Goal: Task Accomplishment & Management: Use online tool/utility

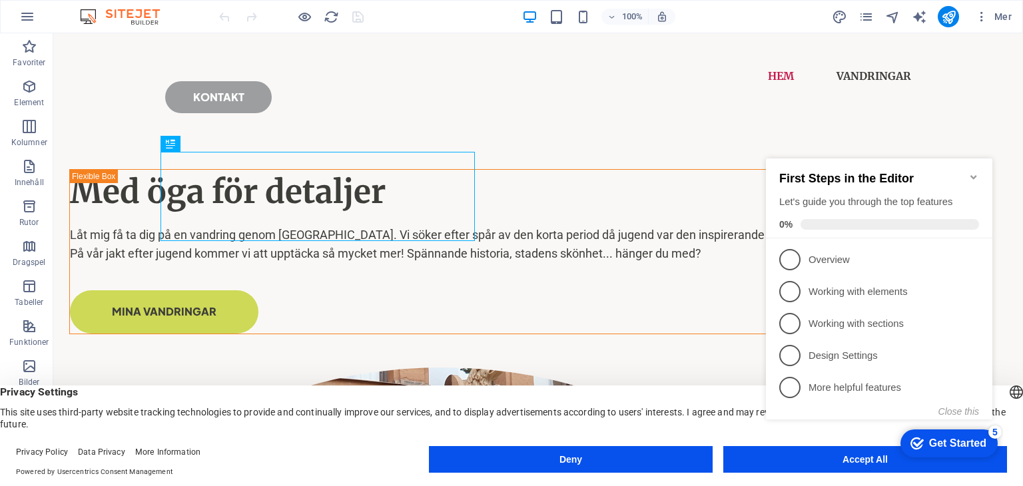
click at [633, 456] on button "Deny" at bounding box center [571, 459] width 284 height 27
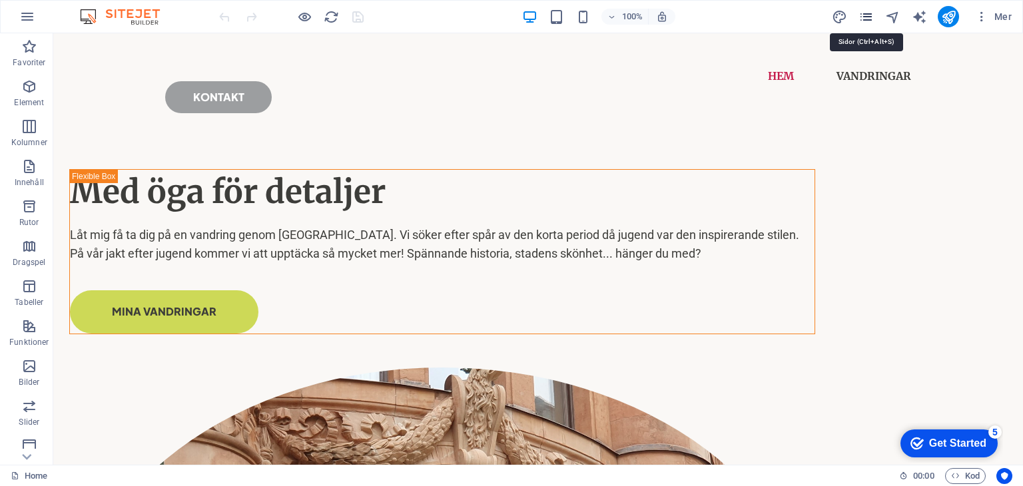
click at [868, 11] on icon "pages" at bounding box center [865, 16] width 15 height 15
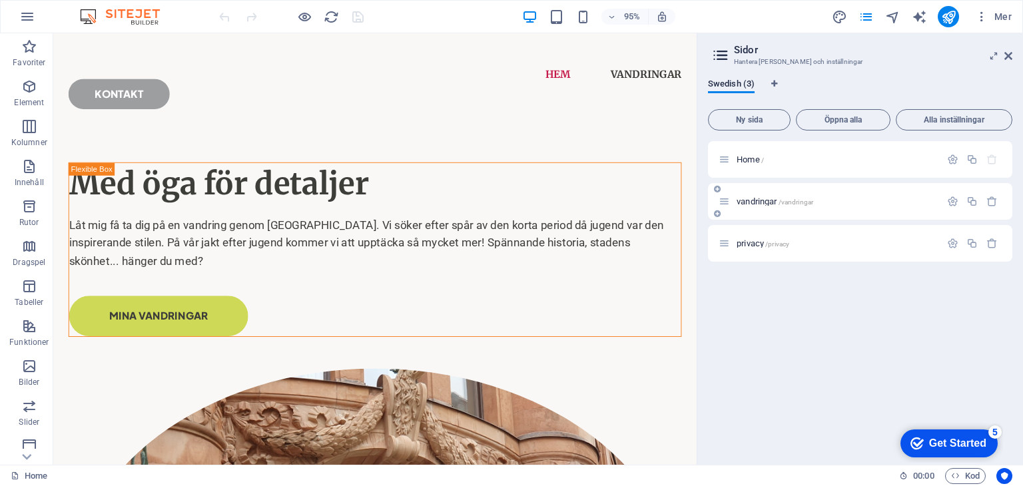
click at [860, 197] on p "vandringar /vandringar" at bounding box center [837, 201] width 200 height 9
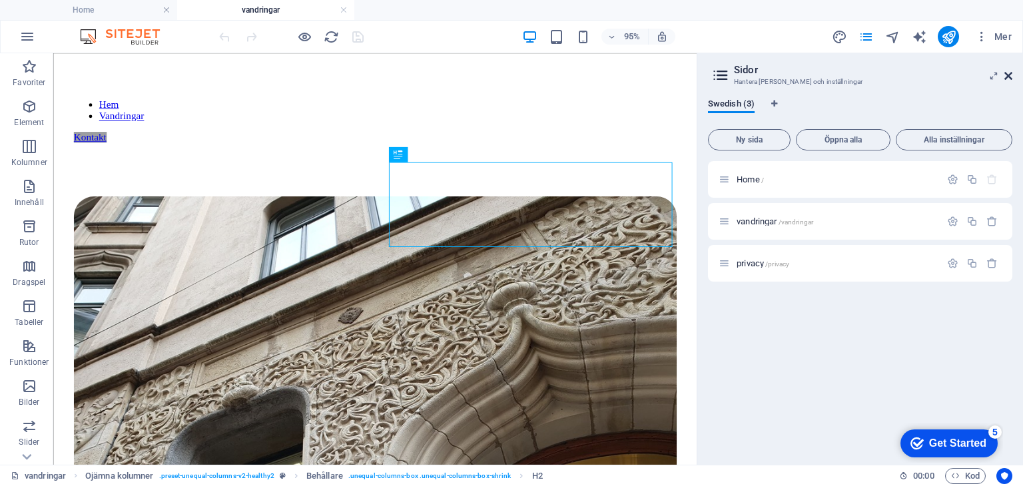
click at [1010, 80] on icon at bounding box center [1008, 76] width 8 height 11
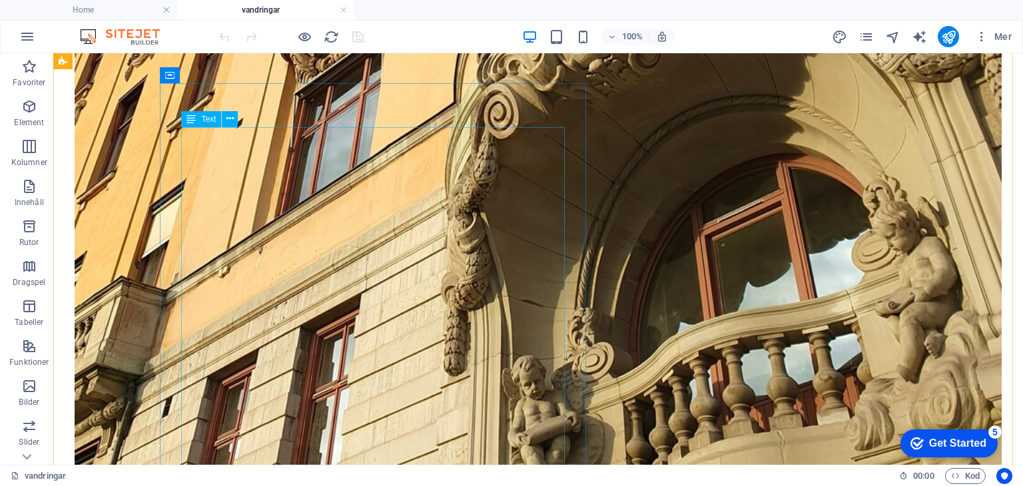
scroll to position [1618, 0]
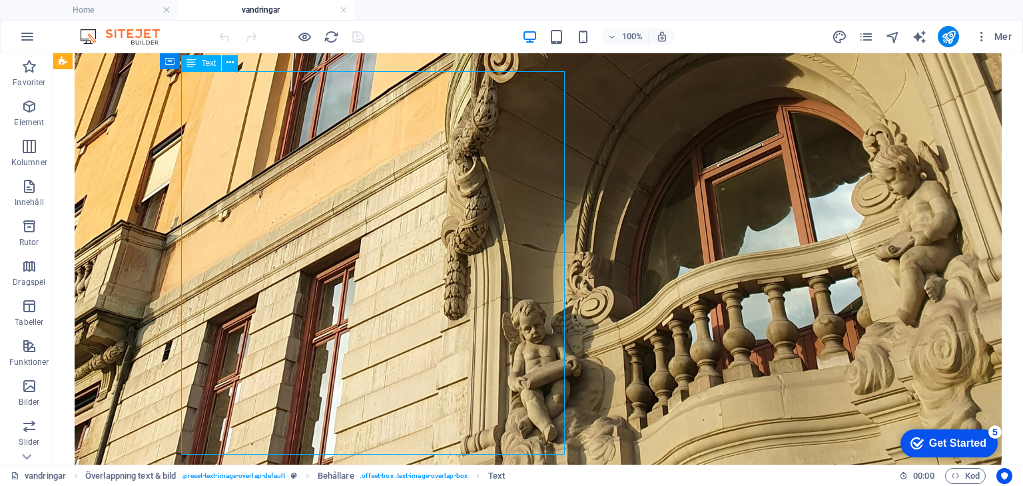
scroll to position [1673, 0]
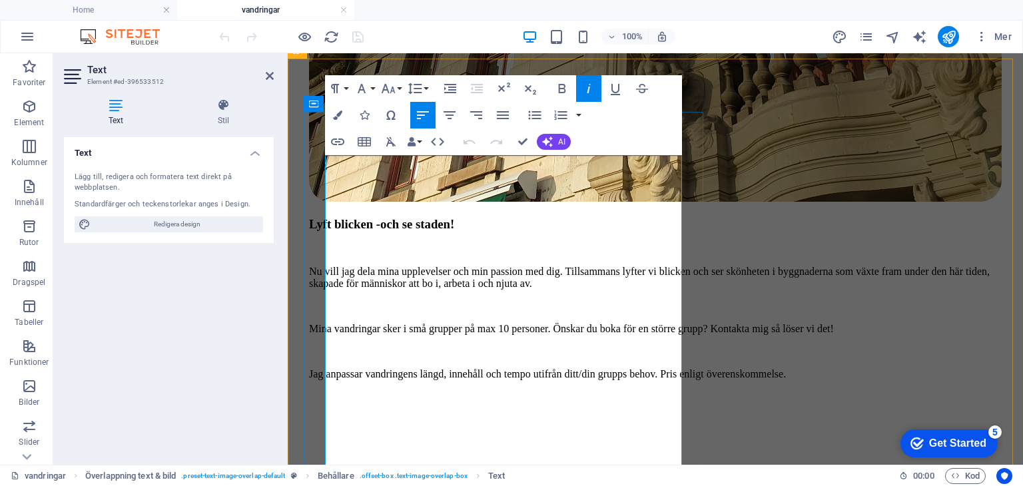
scroll to position [1719, 0]
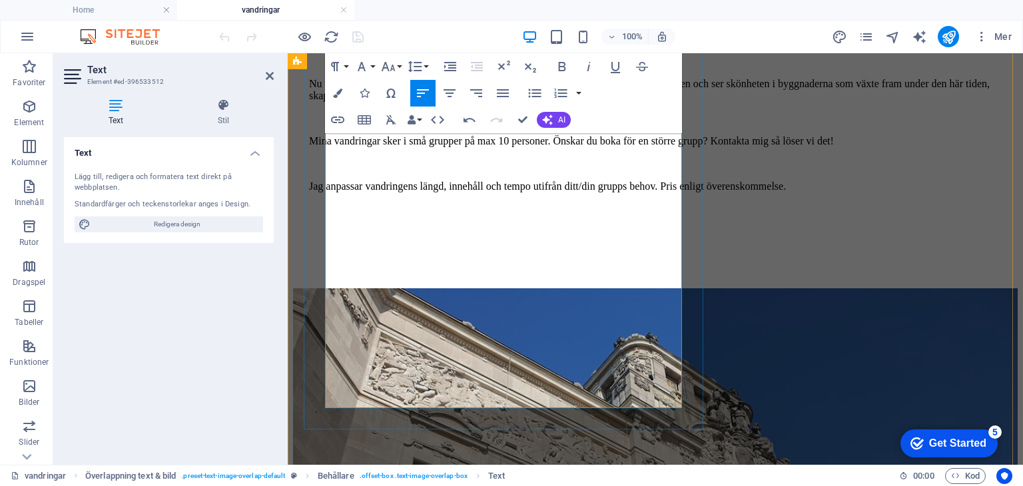
drag, startPoint x: 432, startPoint y: 382, endPoint x: 424, endPoint y: 379, distance: 8.4
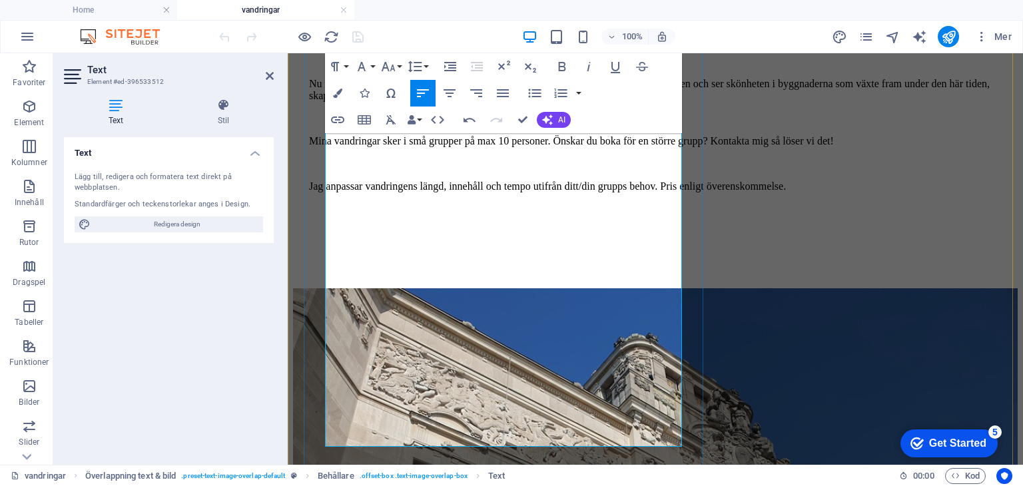
drag, startPoint x: 512, startPoint y: 419, endPoint x: 326, endPoint y: 422, distance: 185.8
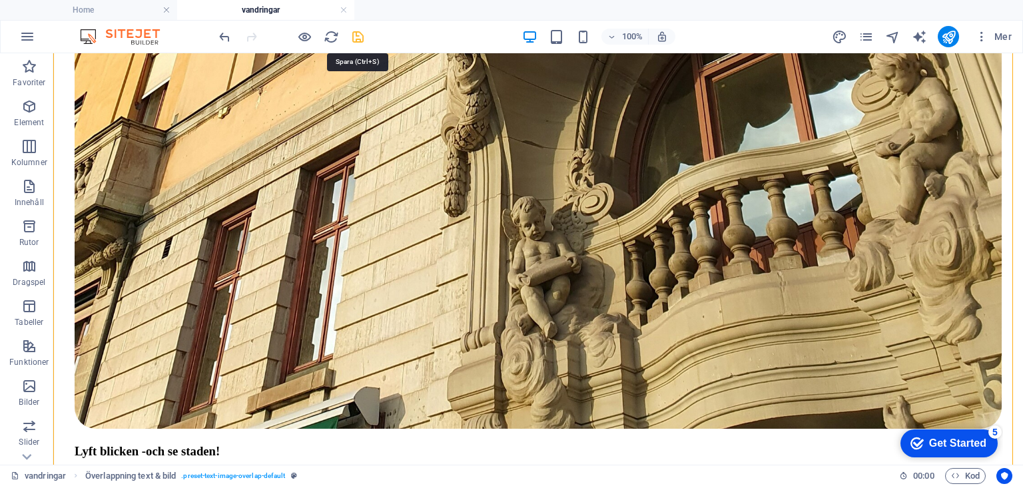
click at [354, 31] on icon "save" at bounding box center [357, 36] width 15 height 15
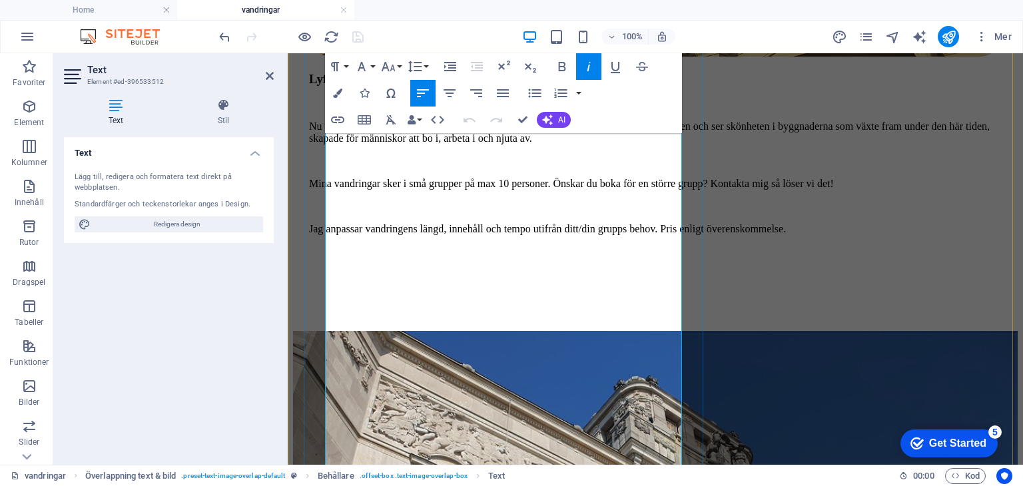
scroll to position [1683, 0]
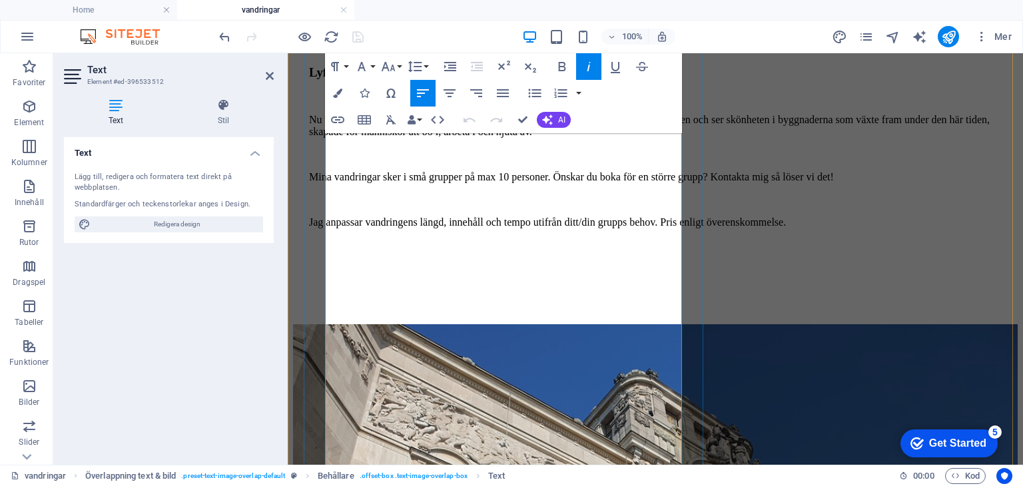
drag, startPoint x: 494, startPoint y: 337, endPoint x: 328, endPoint y: 336, distance: 166.5
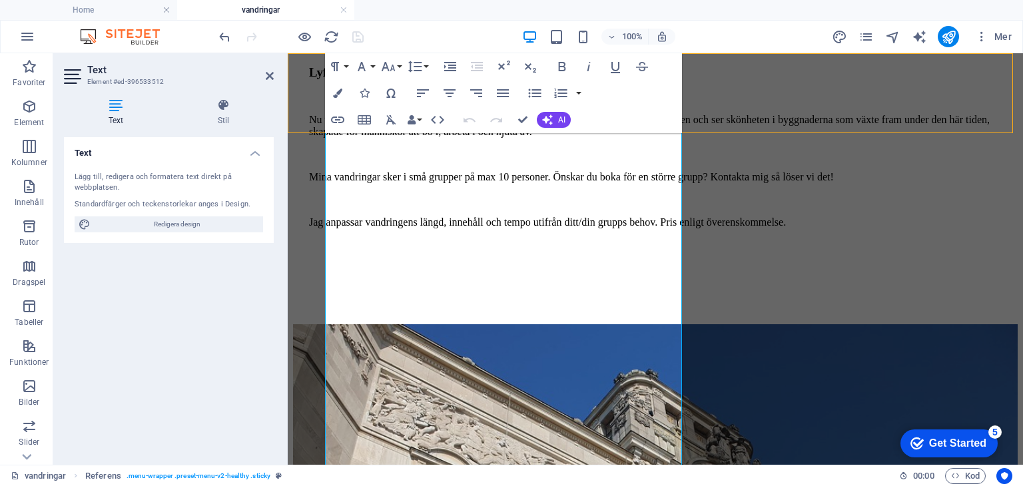
scroll to position [1686, 0]
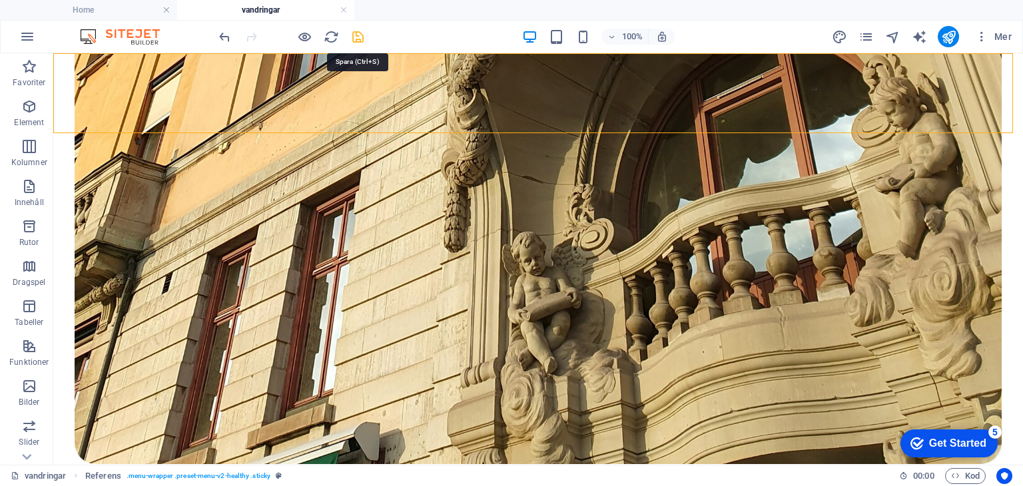
click at [364, 37] on icon "save" at bounding box center [357, 36] width 15 height 15
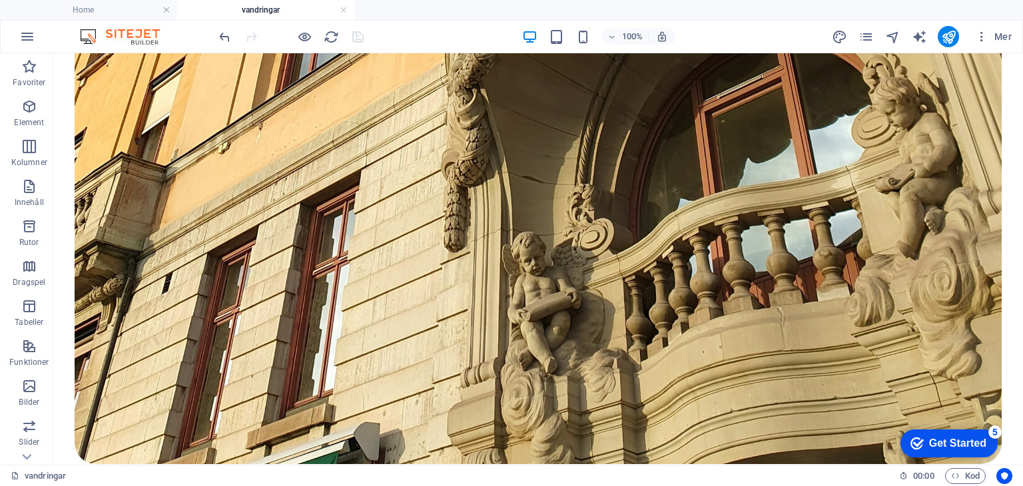
click at [960, 37] on div "Mer" at bounding box center [924, 36] width 186 height 21
click at [951, 34] on icon "publish" at bounding box center [948, 36] width 15 height 15
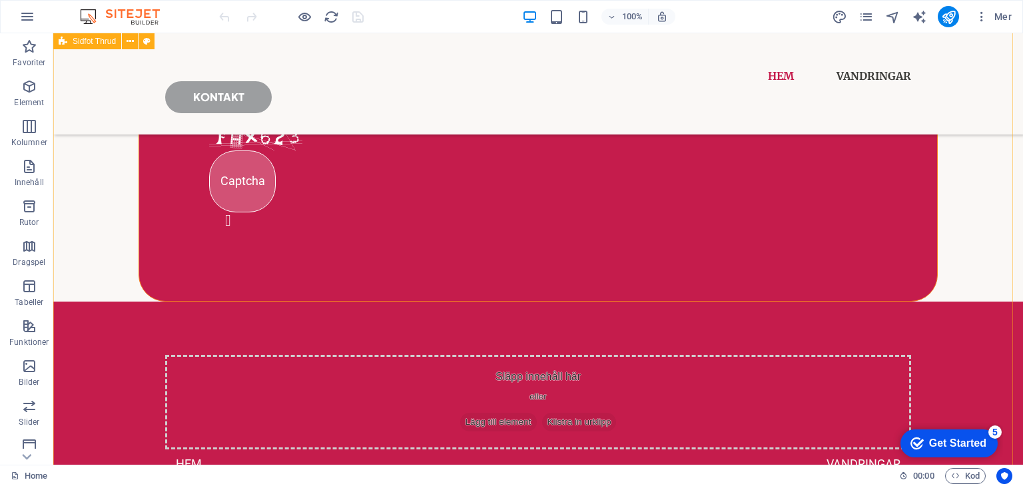
scroll to position [2385, 0]
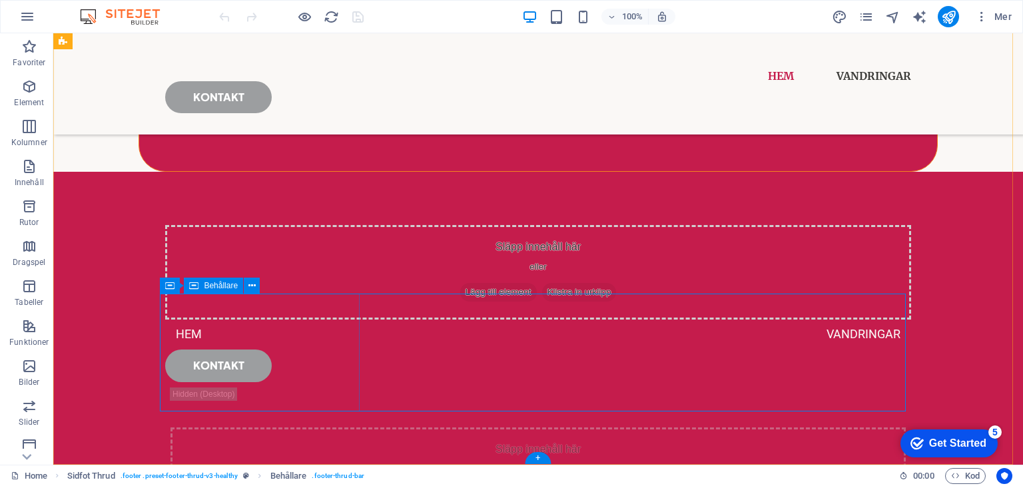
click at [29, 97] on span "Element" at bounding box center [29, 95] width 59 height 32
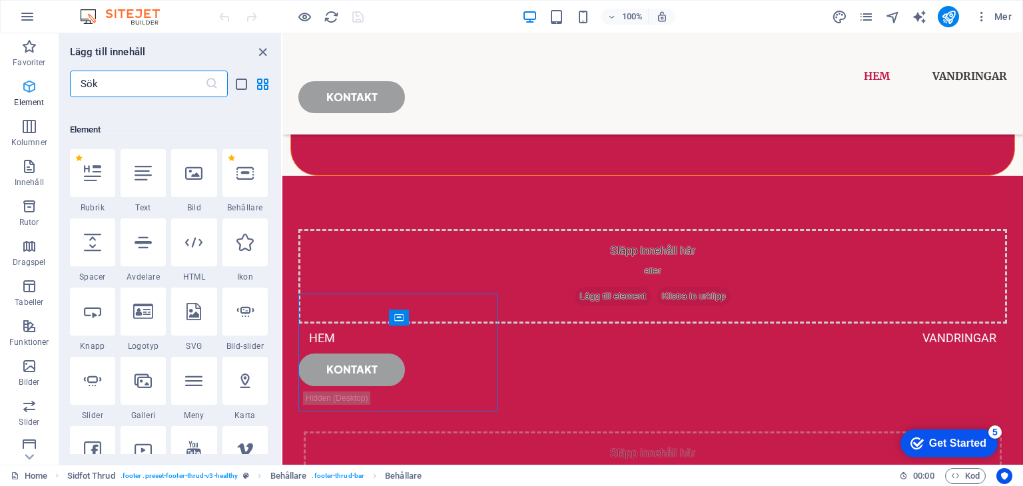
scroll to position [141, 0]
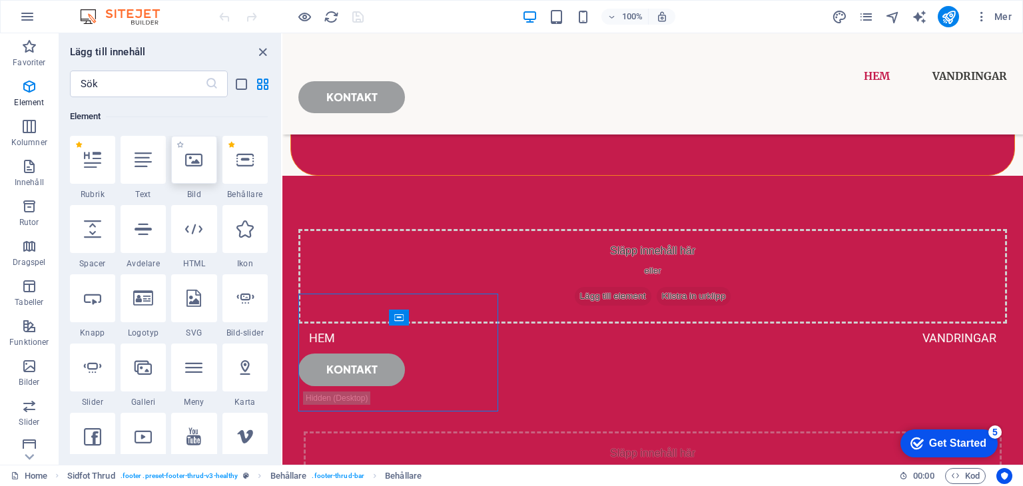
click at [192, 161] on icon at bounding box center [193, 159] width 17 height 17
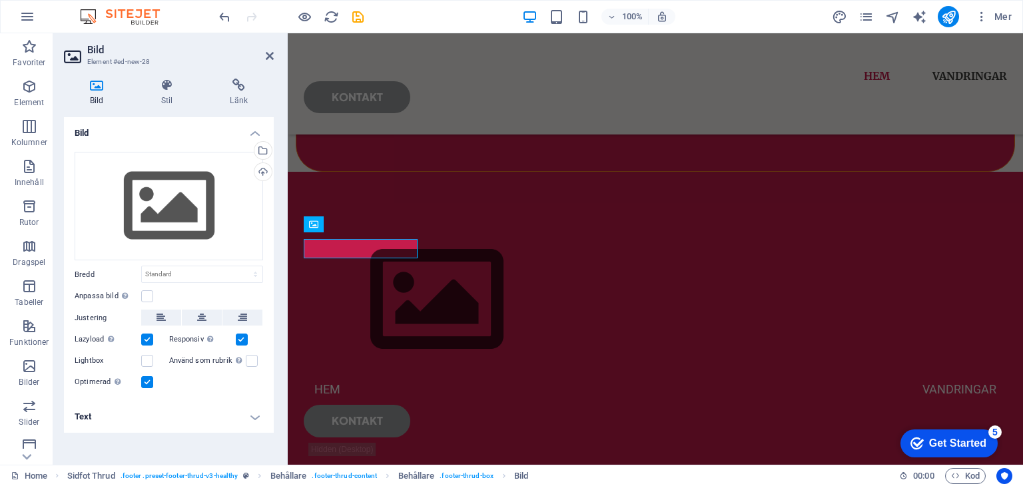
scroll to position [1990, 0]
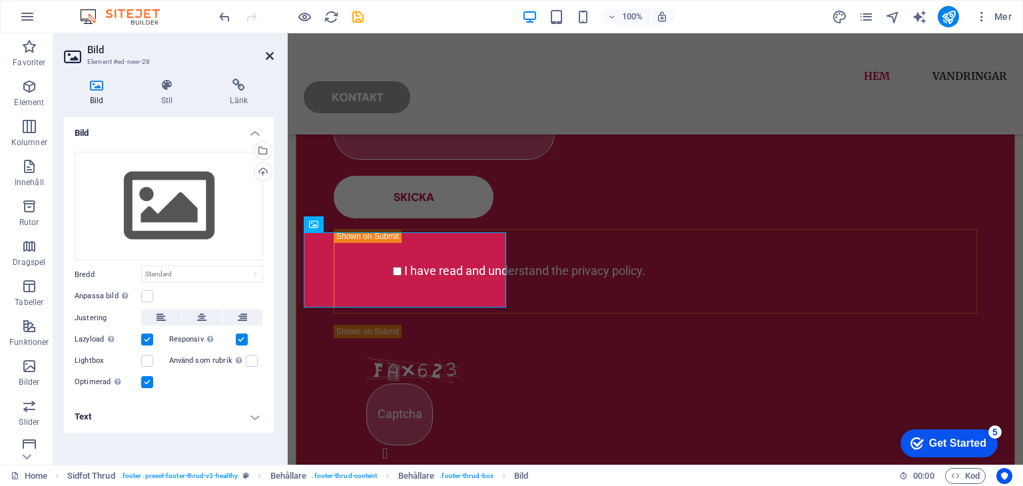
drag, startPoint x: 279, startPoint y: 47, endPoint x: 266, endPoint y: 55, distance: 15.0
click at [266, 55] on aside "Bild Element #ed-new-28 Bild Stil Länk Bild Dra filer hit, klicka för att välja…" at bounding box center [170, 249] width 234 height 432
click at [266, 55] on icon at bounding box center [270, 56] width 8 height 11
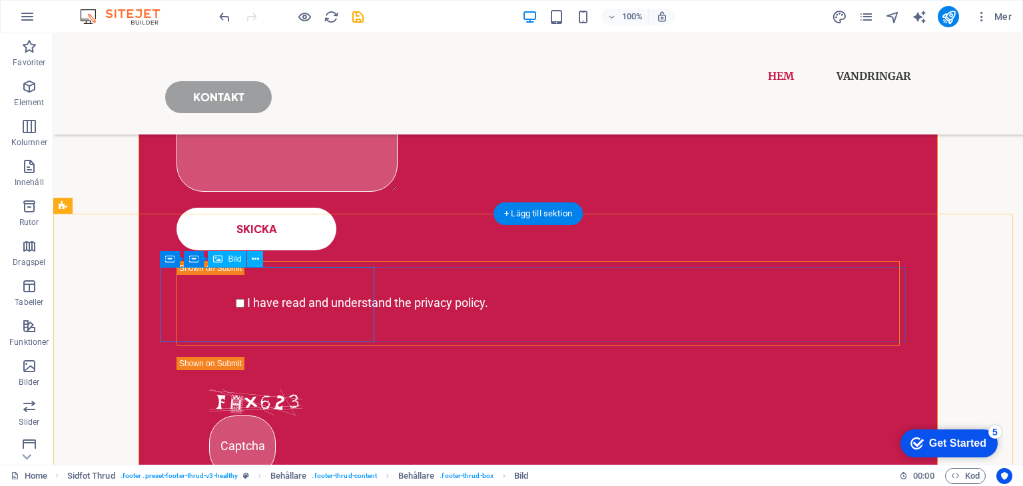
click at [253, 259] on icon at bounding box center [255, 259] width 7 height 14
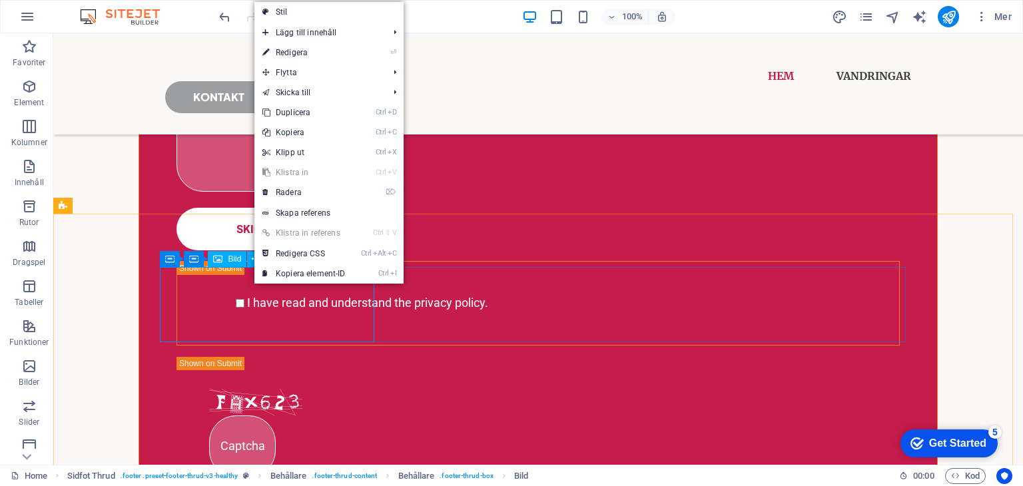
click at [232, 259] on span "Bild" at bounding box center [234, 259] width 13 height 8
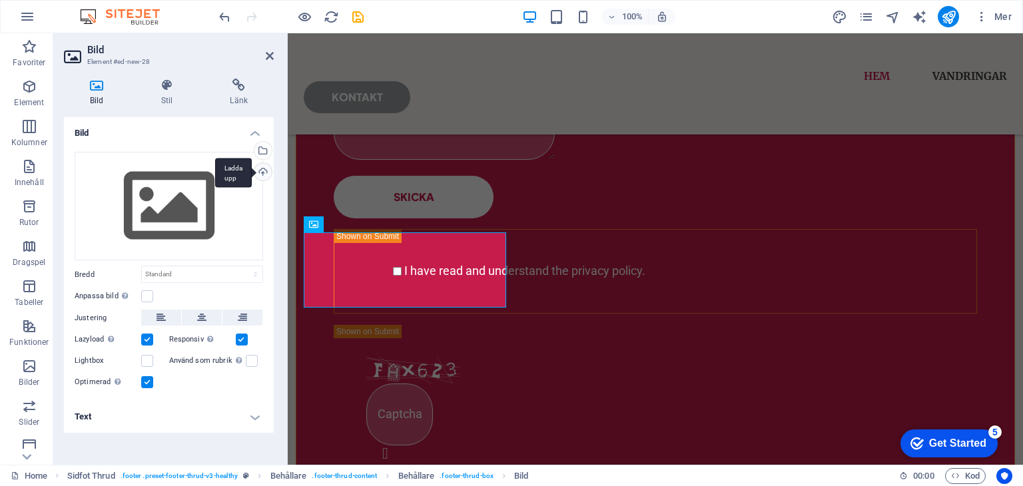
click at [263, 172] on div "Ladda upp" at bounding box center [262, 173] width 20 height 20
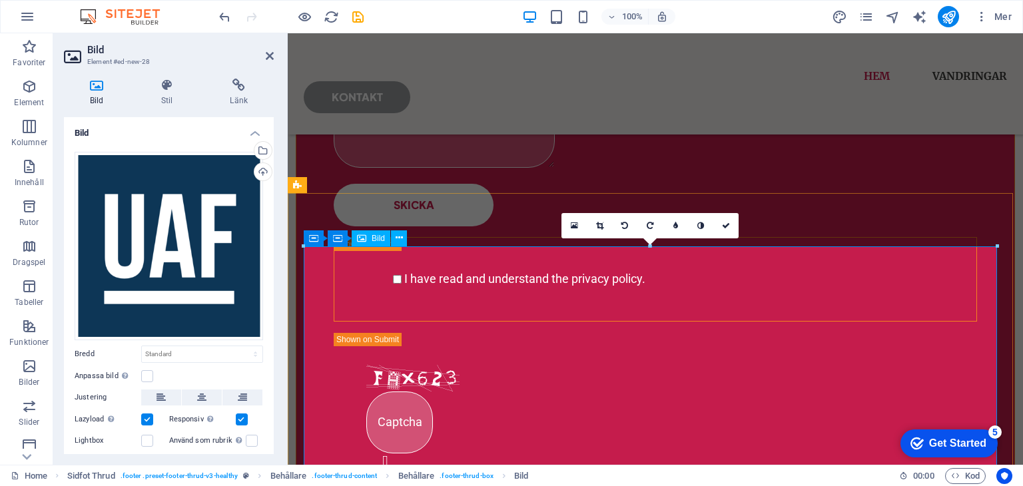
scroll to position [1982, 0]
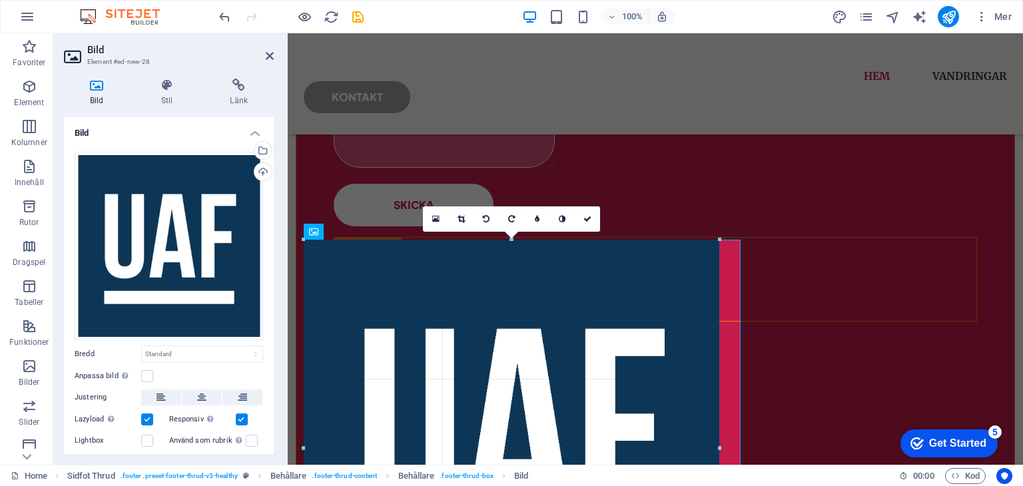
drag, startPoint x: 998, startPoint y: 238, endPoint x: 224, endPoint y: 517, distance: 823.2
type input "623"
select select "px"
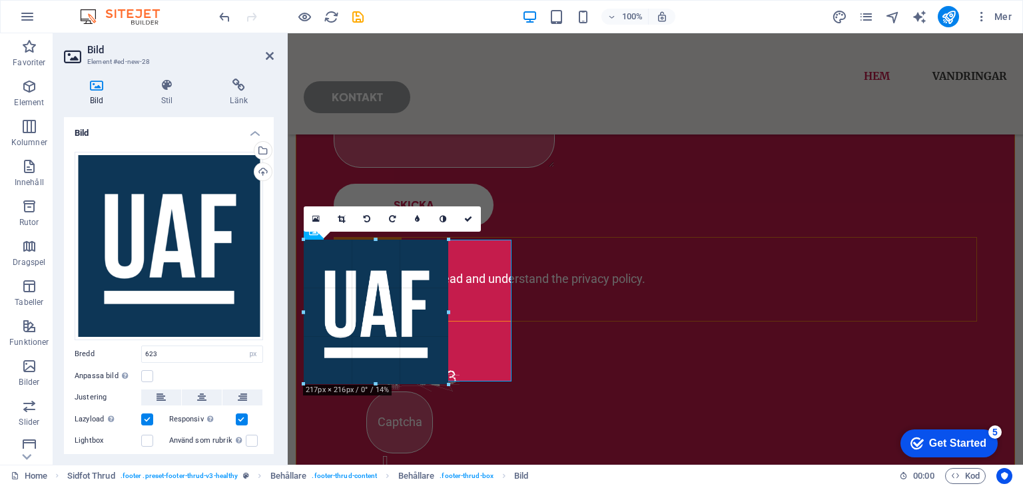
drag, startPoint x: 721, startPoint y: 242, endPoint x: 299, endPoint y: 511, distance: 500.1
type input "220"
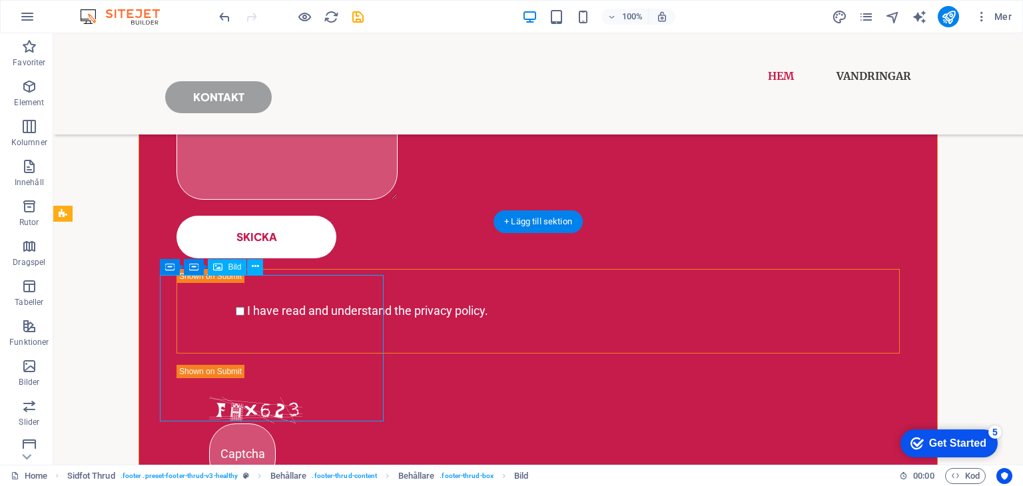
select select "px"
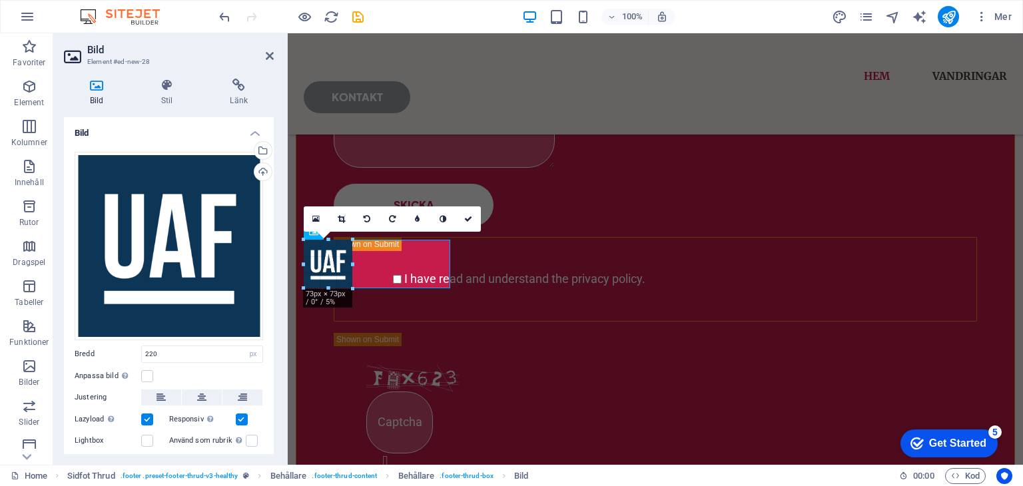
drag, startPoint x: 449, startPoint y: 385, endPoint x: 314, endPoint y: 286, distance: 167.3
type input "73"
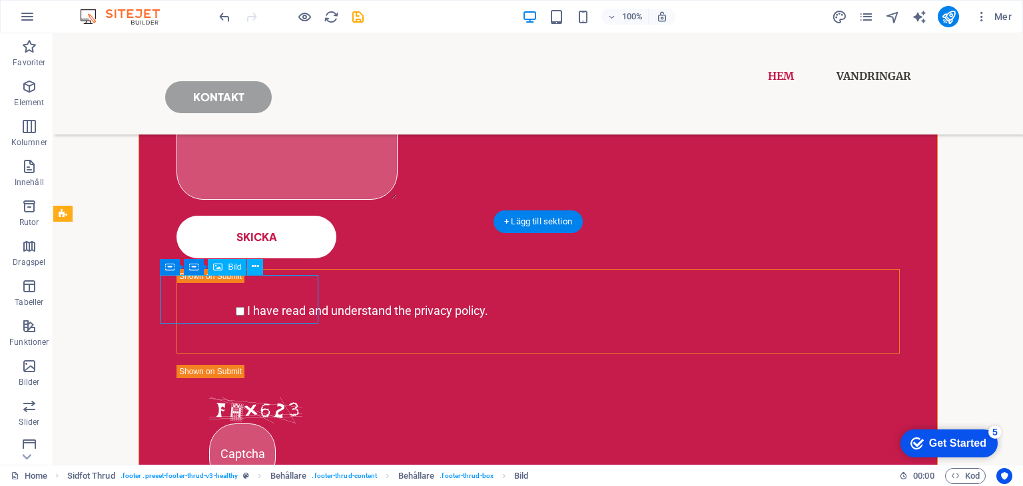
select select "px"
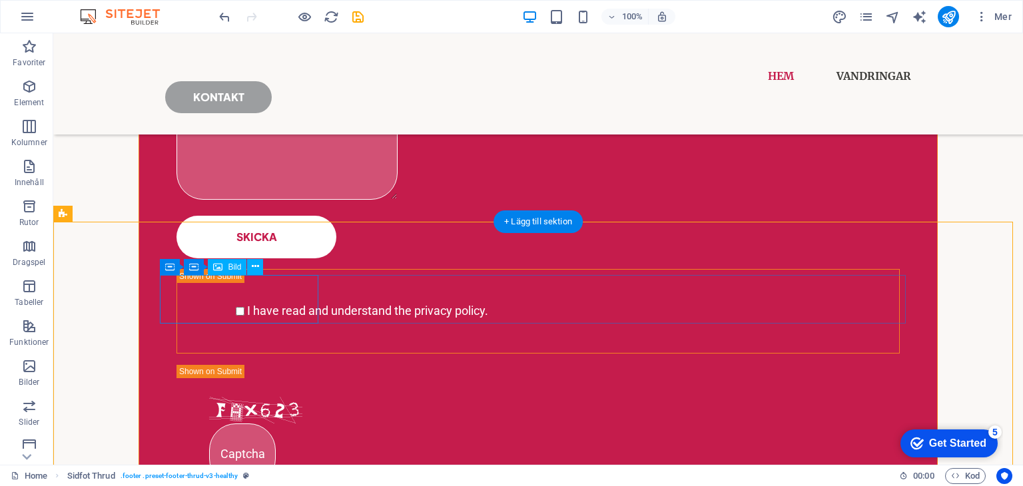
select select "px"
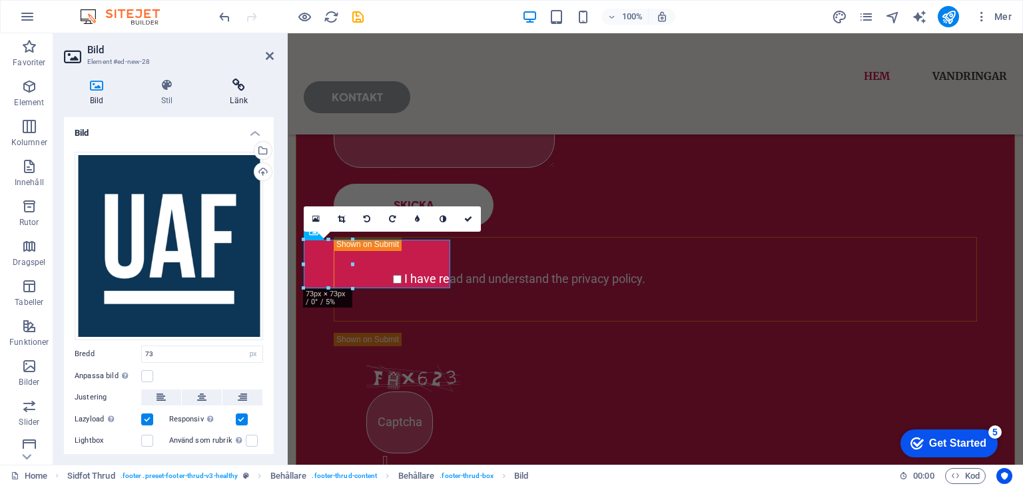
click at [239, 88] on icon at bounding box center [239, 85] width 70 height 13
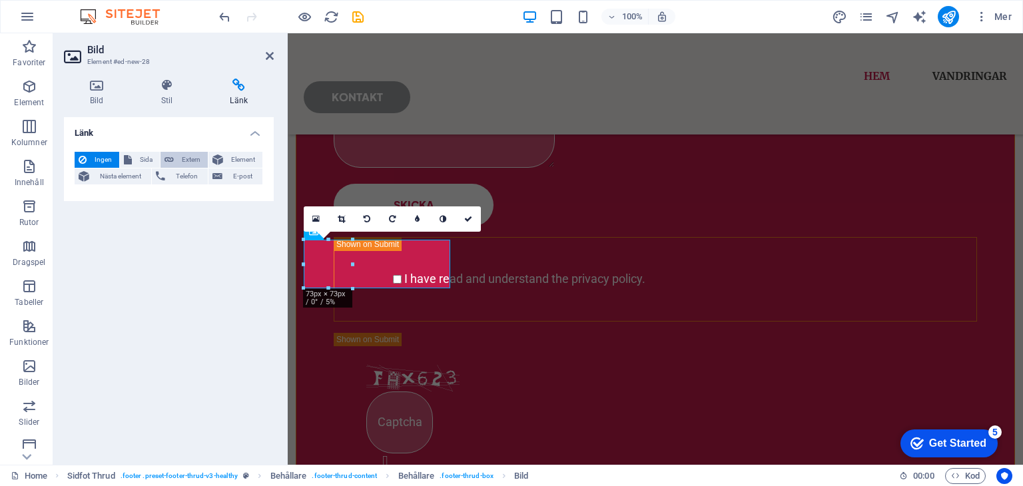
click at [185, 160] on span "Extern" at bounding box center [191, 160] width 26 height 16
select select "blank"
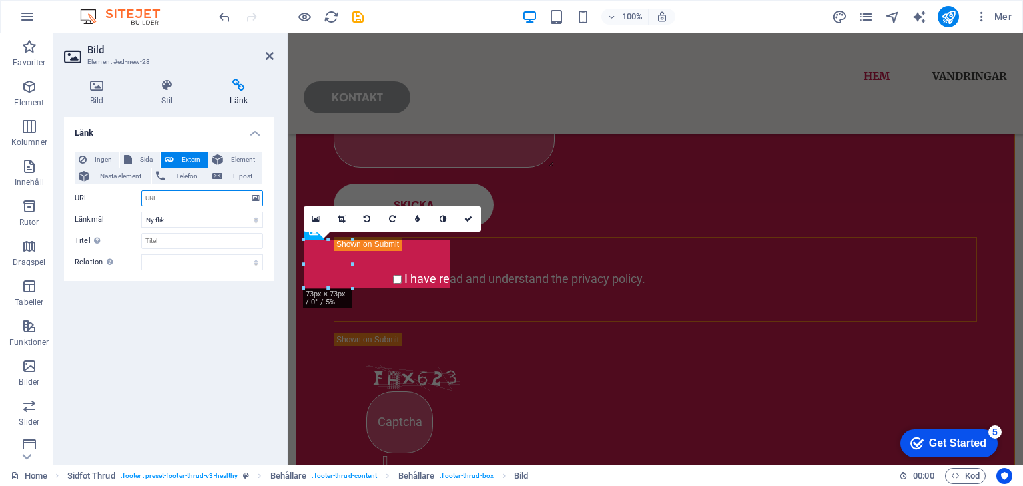
paste input "[URL][DOMAIN_NAME]"
type input "[URL][DOMAIN_NAME]"
click at [247, 220] on select "Ny flik Samma flik Överlägg" at bounding box center [202, 220] width 122 height 16
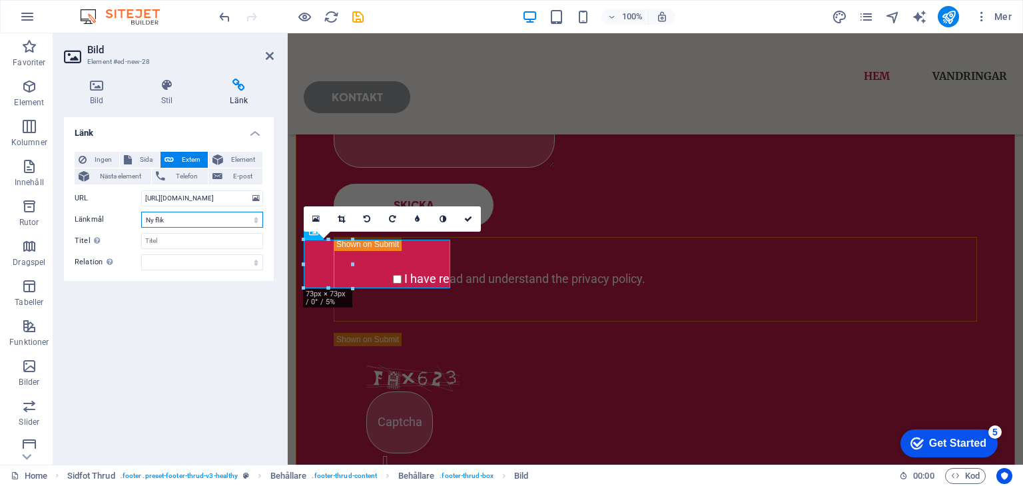
click at [211, 215] on select "Ny flik Samma flik Överlägg" at bounding box center [202, 220] width 122 height 16
click at [163, 240] on input "Titel Ytterligare länkbeskrivning bör inte vara samma som länktext. Titeln visa…" at bounding box center [202, 241] width 122 height 16
click at [216, 234] on input "Ett fackförbund för uppdragsarbetare" at bounding box center [202, 241] width 122 height 16
type input "Ett fackförbund för uppdragsarbetare"
drag, startPoint x: 216, startPoint y: 234, endPoint x: 197, endPoint y: 372, distance: 139.1
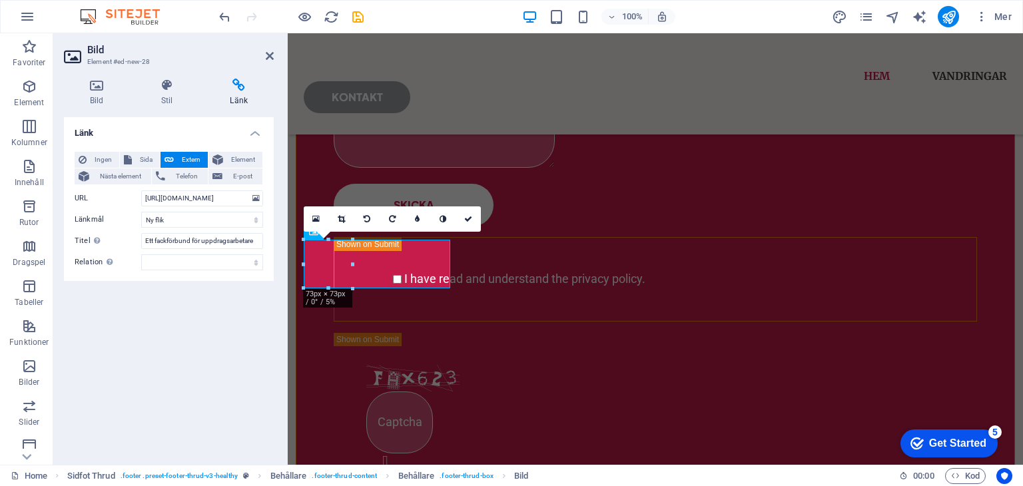
click at [197, 372] on div "Länk Ingen Sida Extern Element Nästa element Telefon E-post Sida Home vandringa…" at bounding box center [169, 285] width 210 height 337
click at [362, 11] on icon "save" at bounding box center [357, 16] width 15 height 15
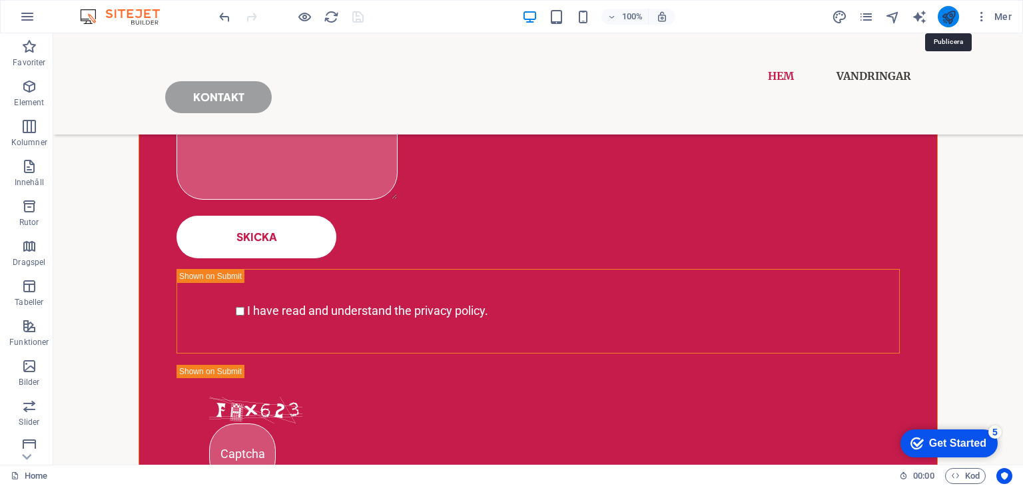
click at [956, 12] on icon "publish" at bounding box center [948, 16] width 15 height 15
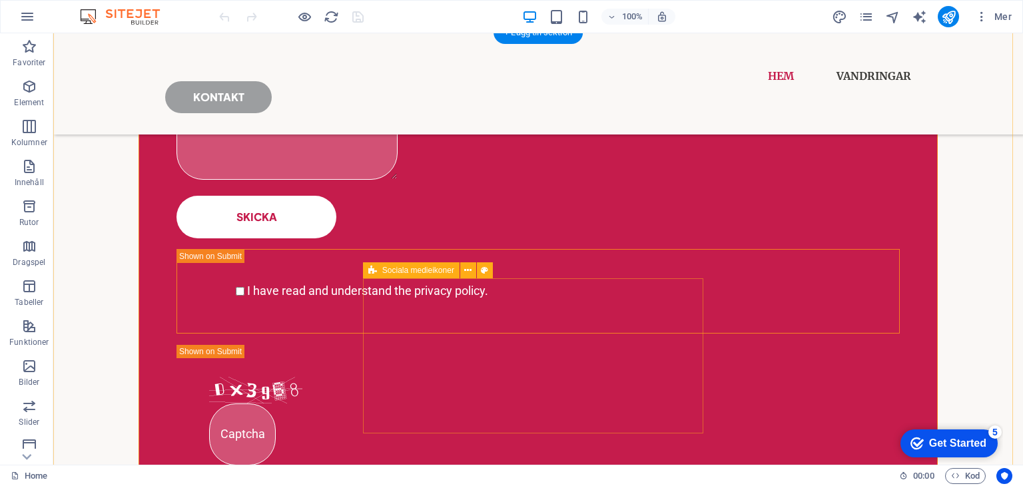
scroll to position [2178, 0]
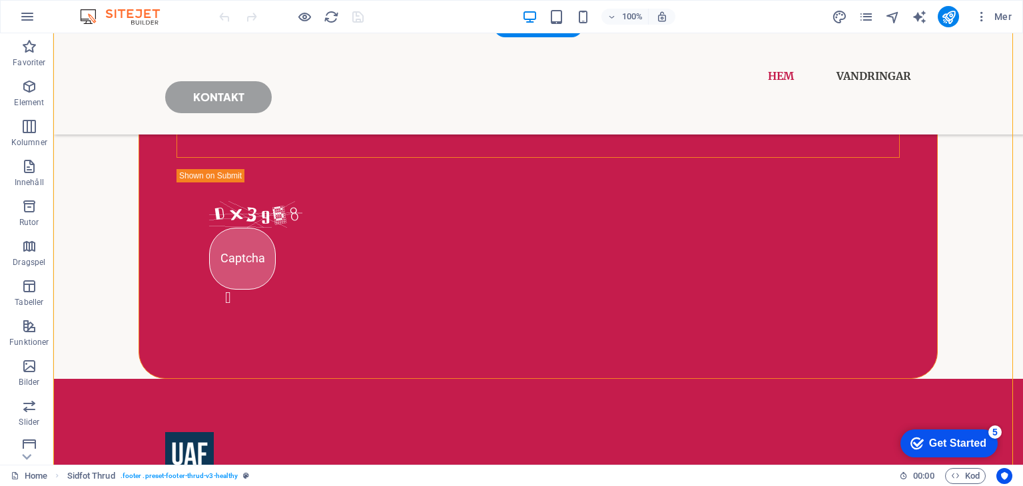
drag, startPoint x: 442, startPoint y: 336, endPoint x: 328, endPoint y: 228, distance: 156.9
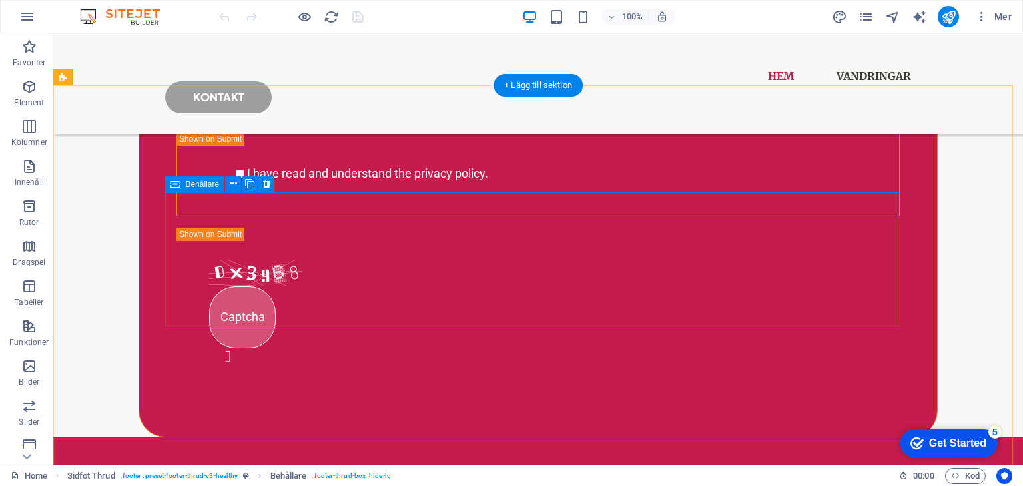
scroll to position [2118, 0]
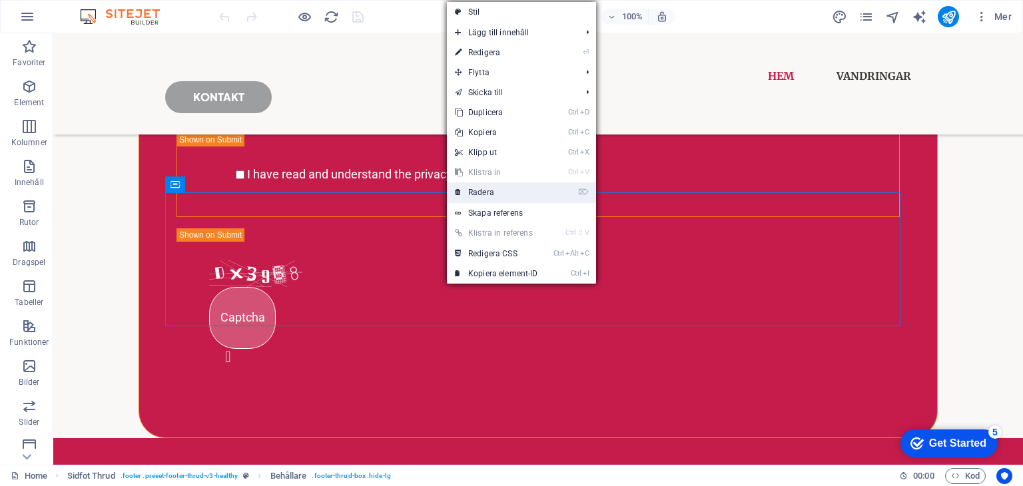
click at [480, 187] on link "⌦ Radera" at bounding box center [496, 192] width 99 height 20
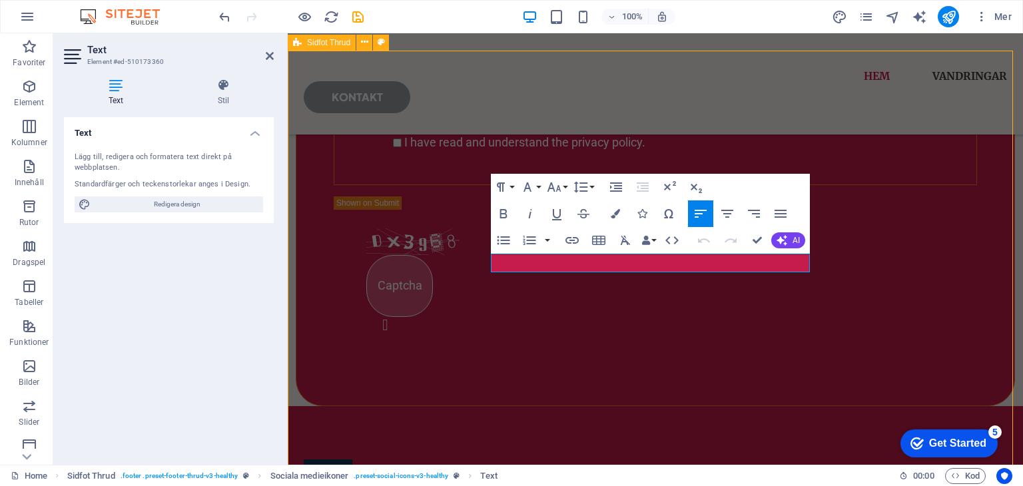
scroll to position [2153, 0]
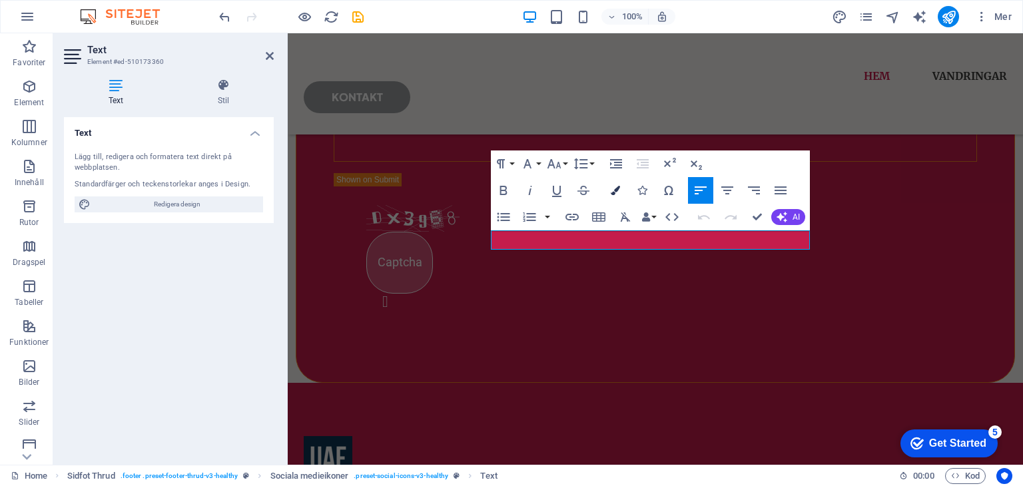
click at [610, 190] on button "Colors" at bounding box center [615, 190] width 25 height 27
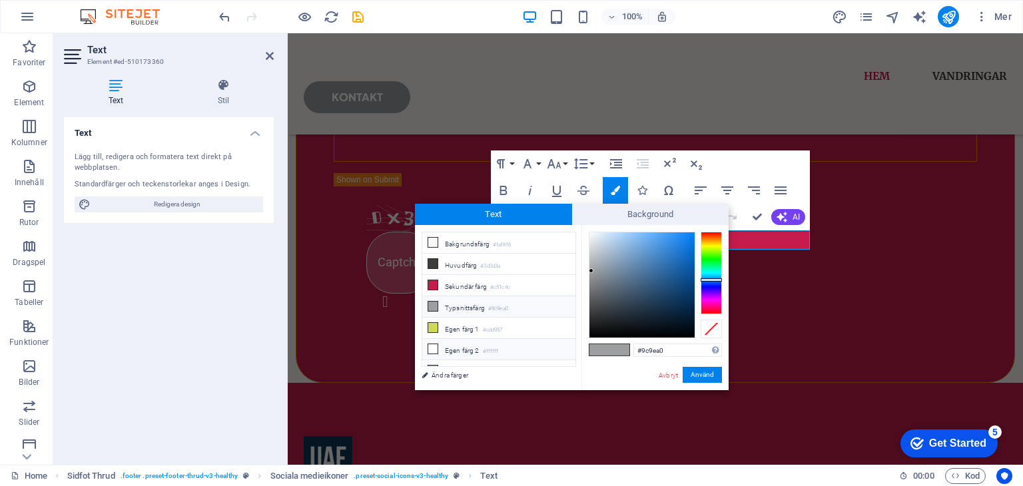
click at [466, 344] on li "Egen färg 2 #ffffff" at bounding box center [498, 349] width 153 height 21
type input "#ffffff"
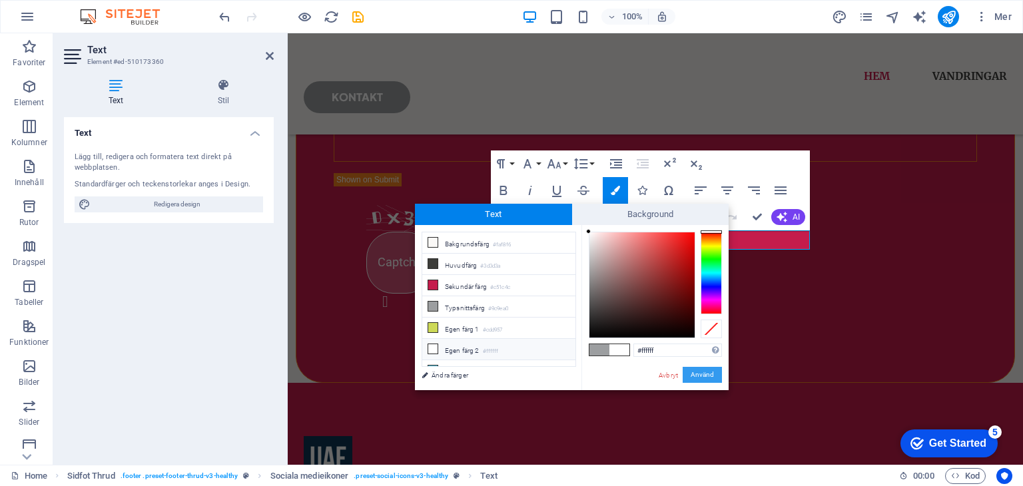
click at [698, 381] on button "Använd" at bounding box center [702, 375] width 39 height 16
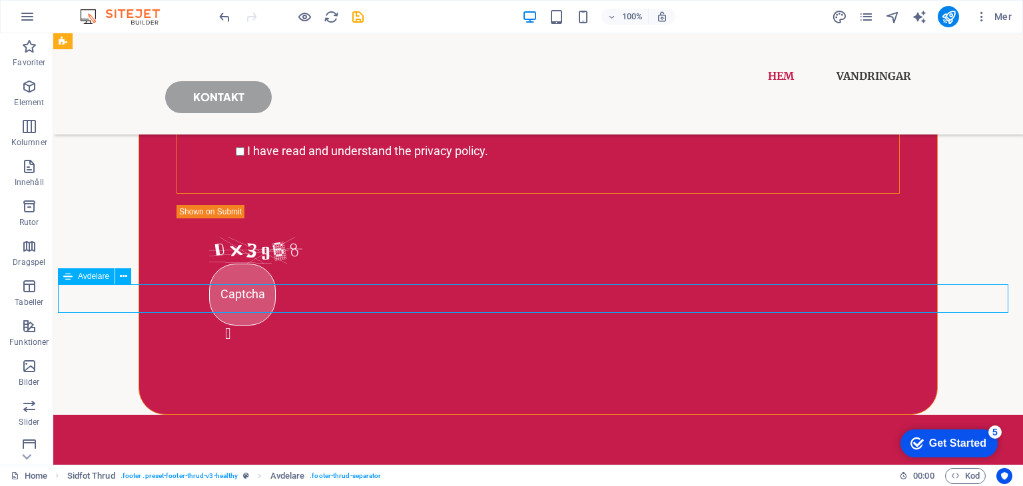
scroll to position [2176, 0]
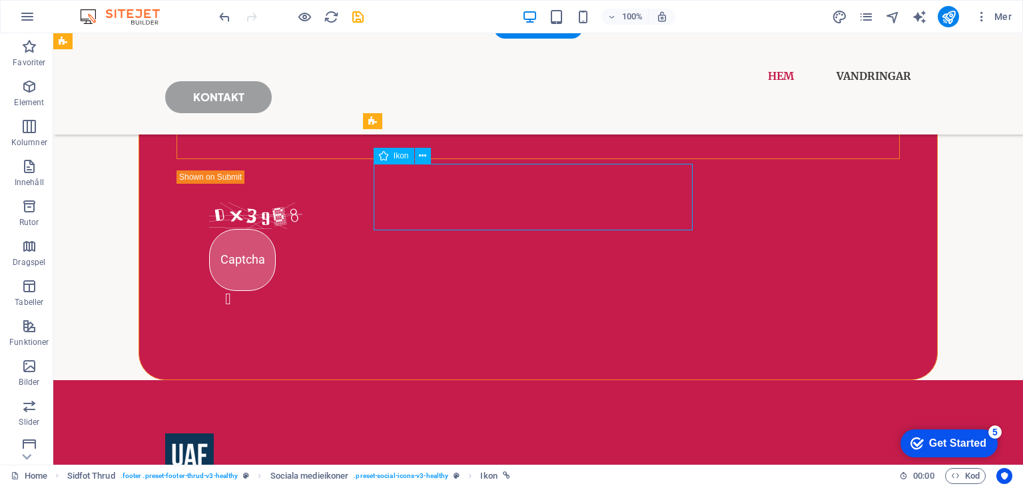
click at [416, 155] on button at bounding box center [423, 156] width 16 height 16
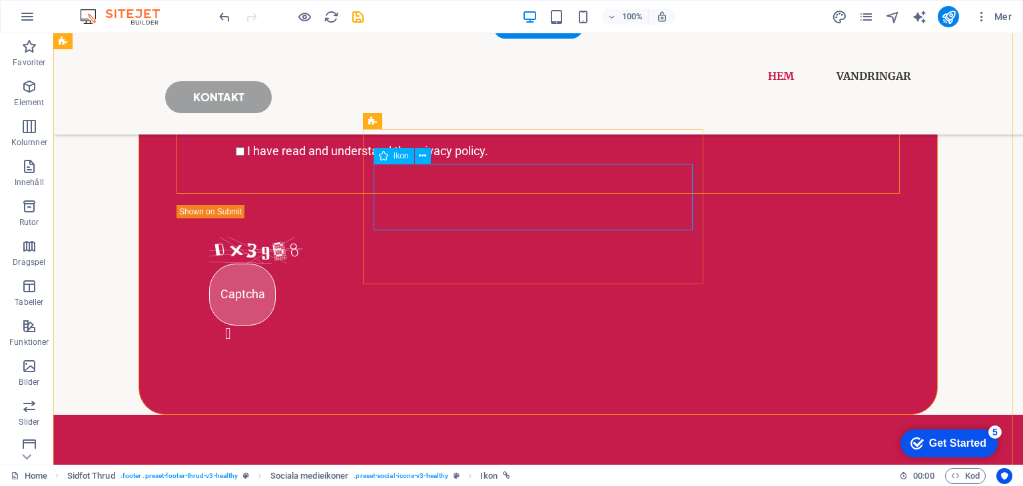
select select "xMidYMid"
select select "px"
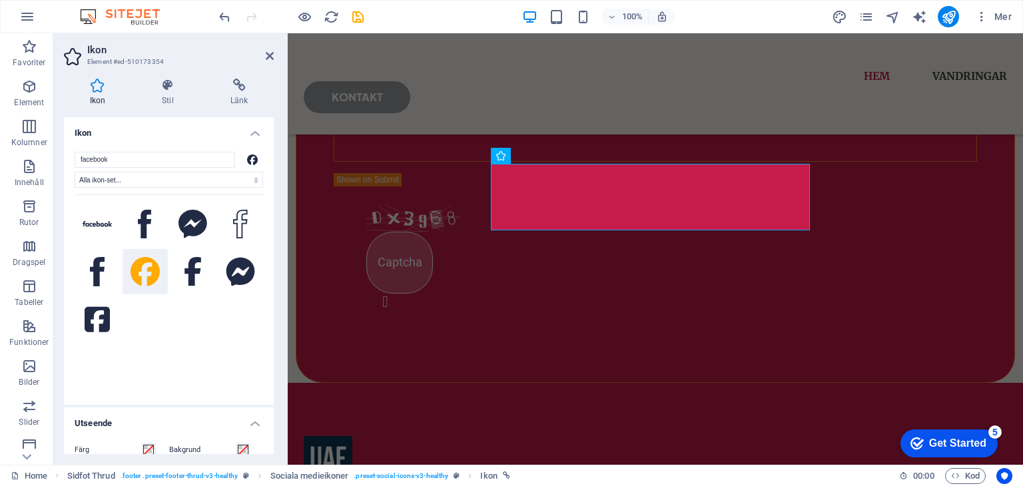
scroll to position [99, 0]
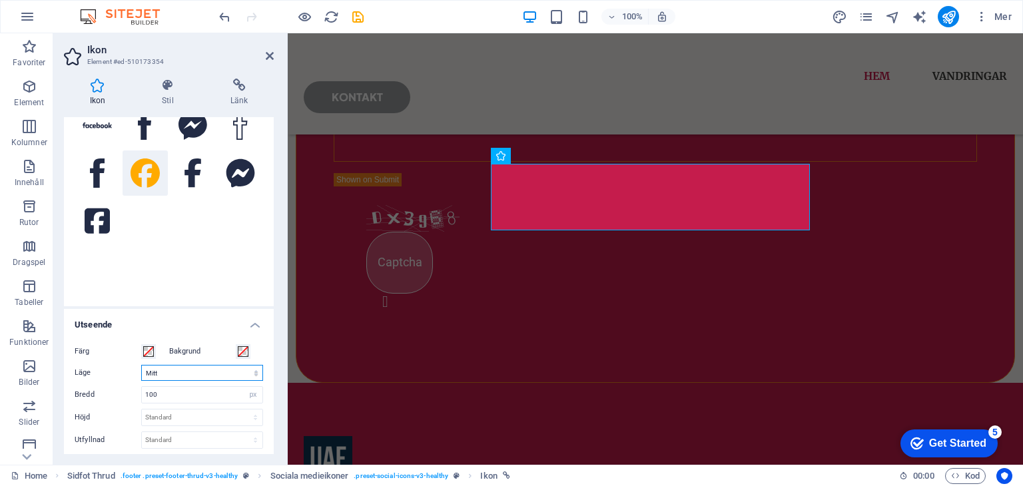
click at [252, 374] on select "Skala Vänster Mitt Höger" at bounding box center [202, 373] width 122 height 16
click at [141, 365] on select "Skala Vänster Mitt Höger" at bounding box center [202, 373] width 122 height 16
click at [252, 378] on select "Skala Vänster Mitt Höger" at bounding box center [202, 373] width 122 height 16
click at [141, 365] on select "Skala Vänster Mitt Höger" at bounding box center [202, 373] width 122 height 16
click at [184, 377] on select "Skala Vänster Mitt Höger" at bounding box center [202, 373] width 122 height 16
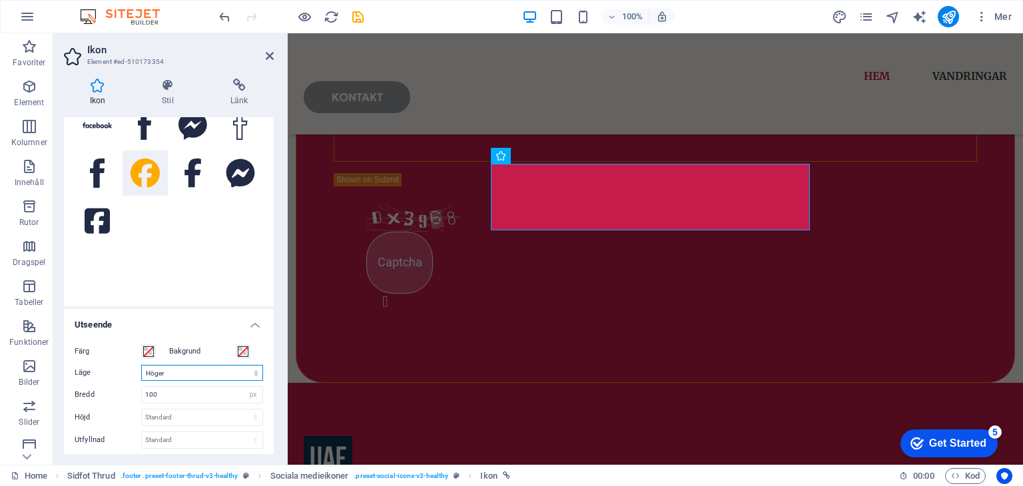
select select "xMidYMid"
click at [141, 365] on select "Skala Vänster Mitt Höger" at bounding box center [202, 373] width 122 height 16
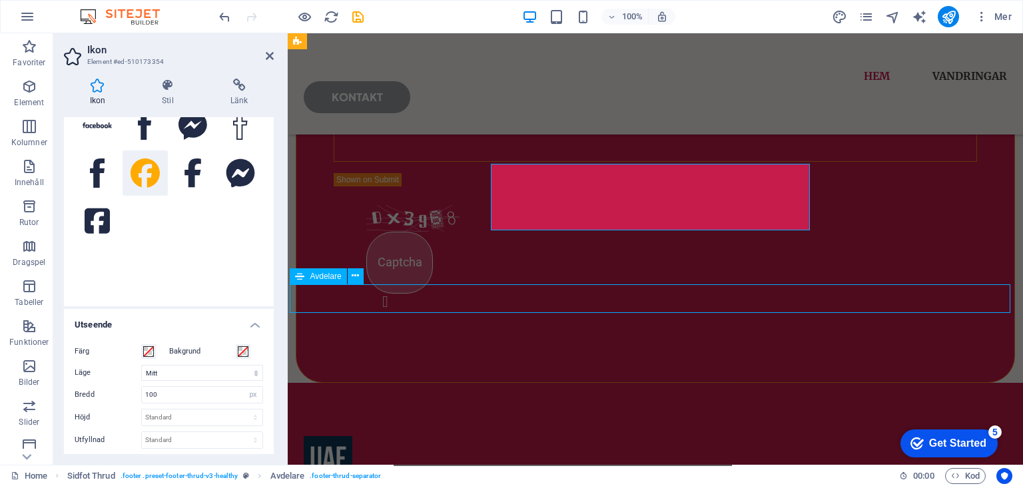
scroll to position [2176, 0]
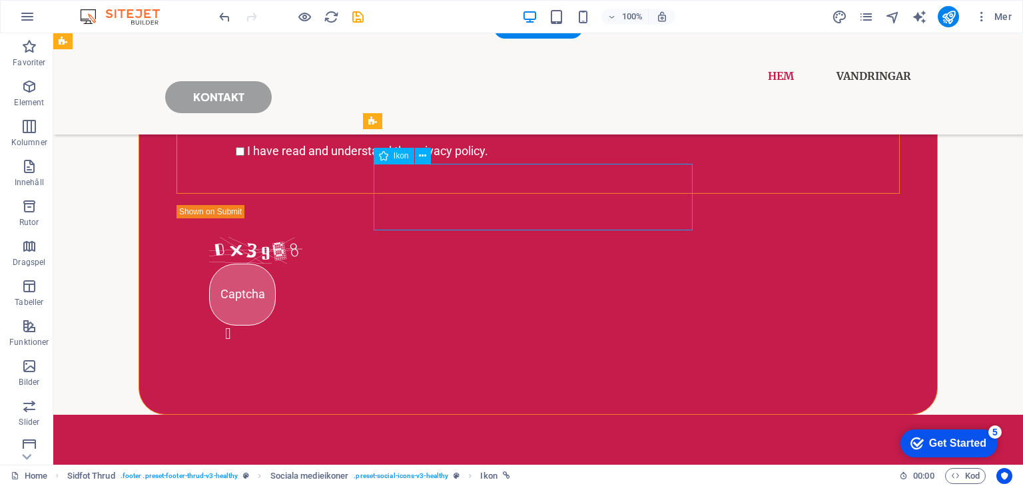
select select "xMidYMid"
select select "px"
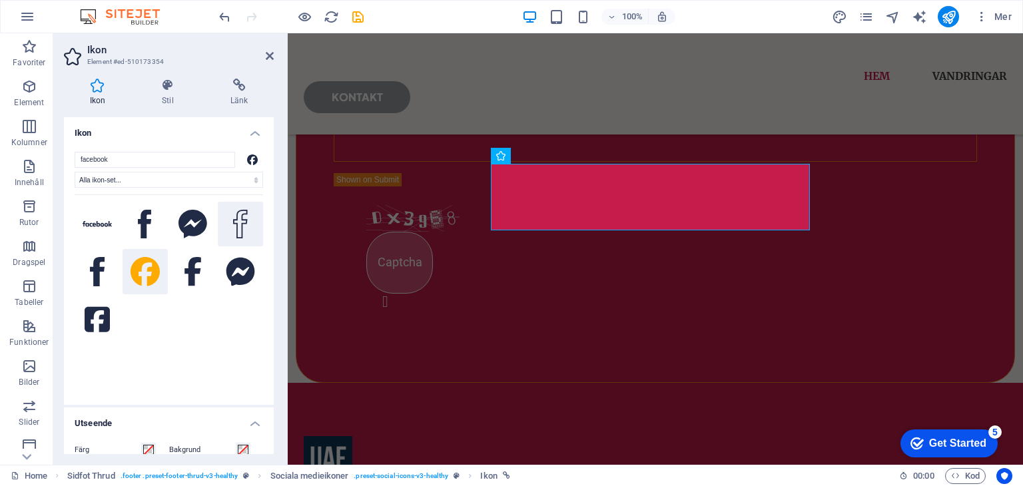
click at [247, 212] on button at bounding box center [240, 224] width 45 height 45
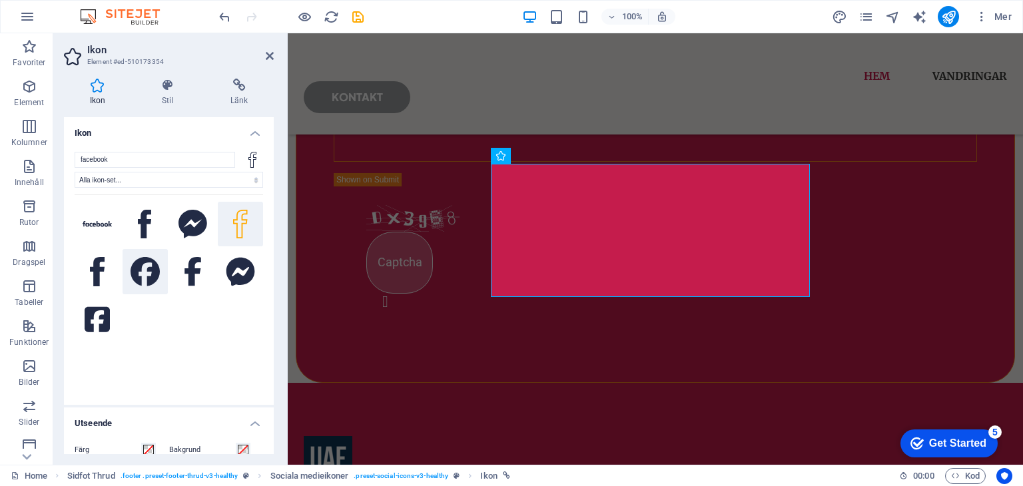
click at [155, 270] on icon at bounding box center [145, 271] width 29 height 29
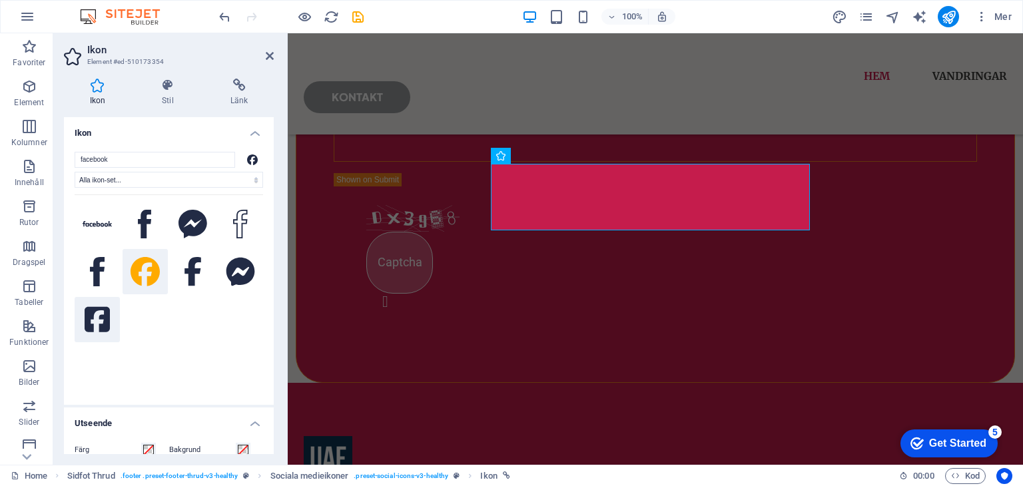
click at [103, 316] on icon at bounding box center [97, 319] width 25 height 25
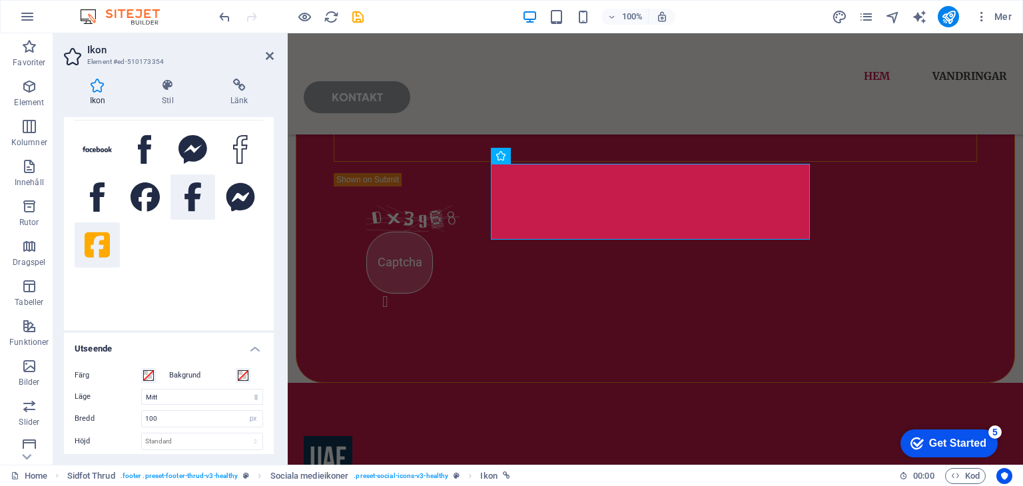
scroll to position [0, 0]
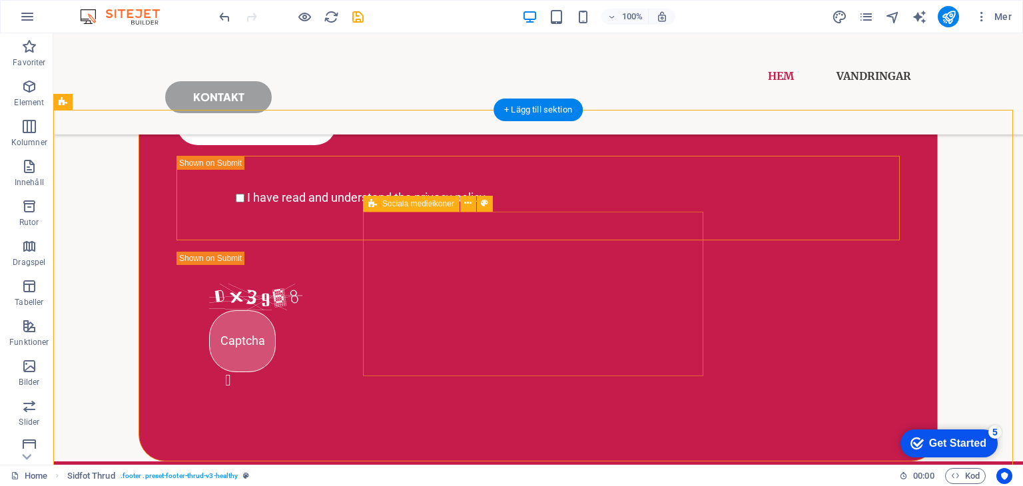
scroll to position [2094, 0]
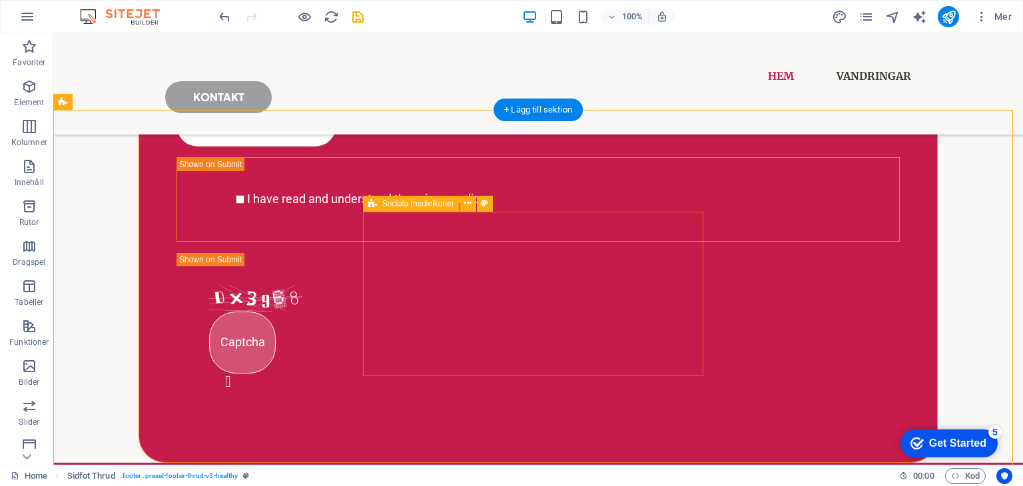
click at [468, 202] on icon at bounding box center [467, 203] width 7 height 14
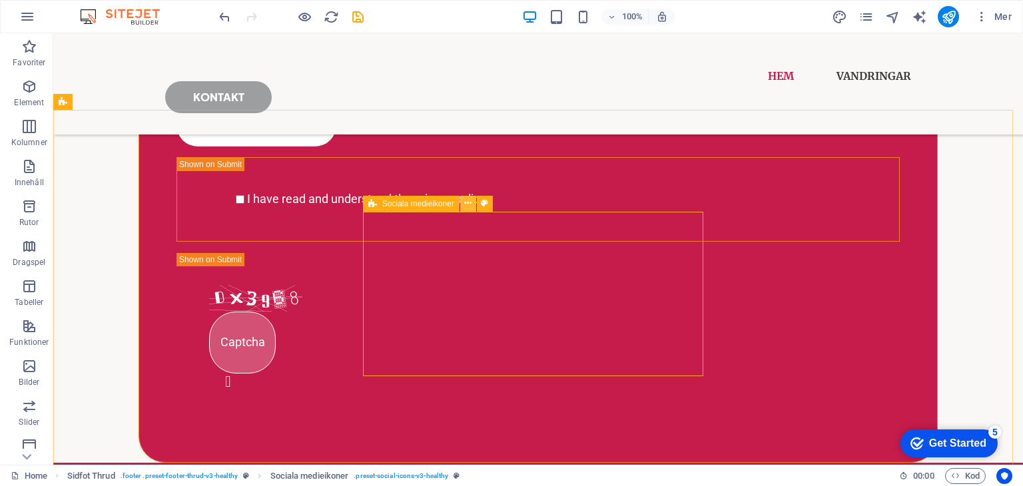
click at [466, 203] on icon at bounding box center [467, 203] width 7 height 14
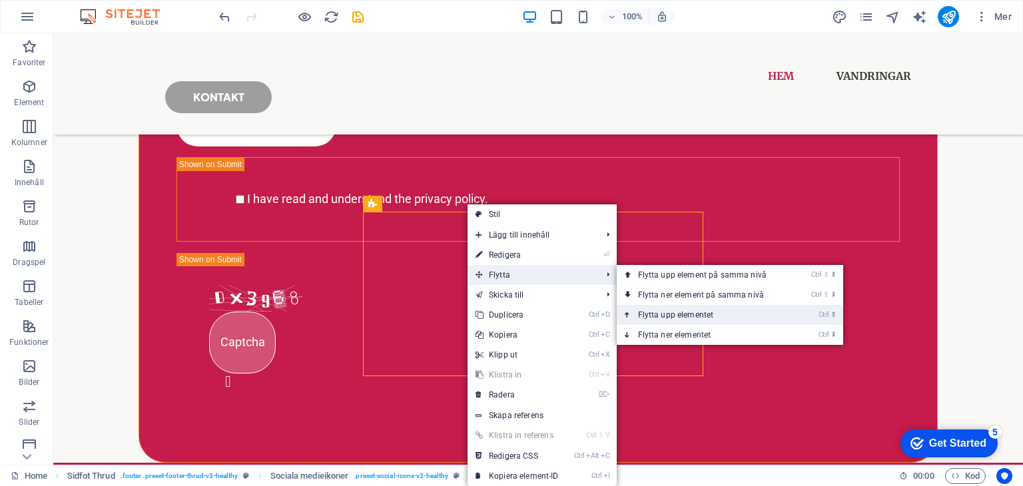
click at [708, 311] on link "Ctrl ⬆ Flytta upp elementet" at bounding box center [705, 315] width 176 height 20
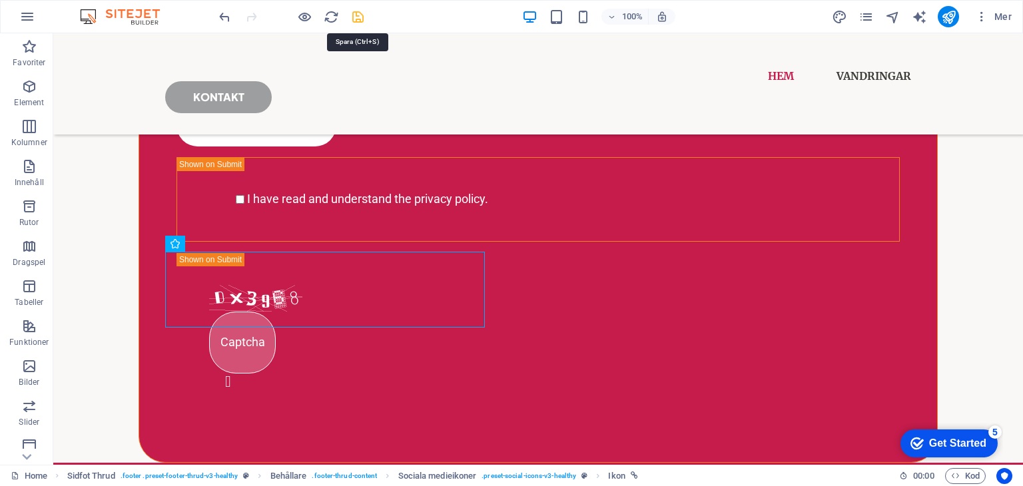
click at [352, 17] on icon "save" at bounding box center [357, 16] width 15 height 15
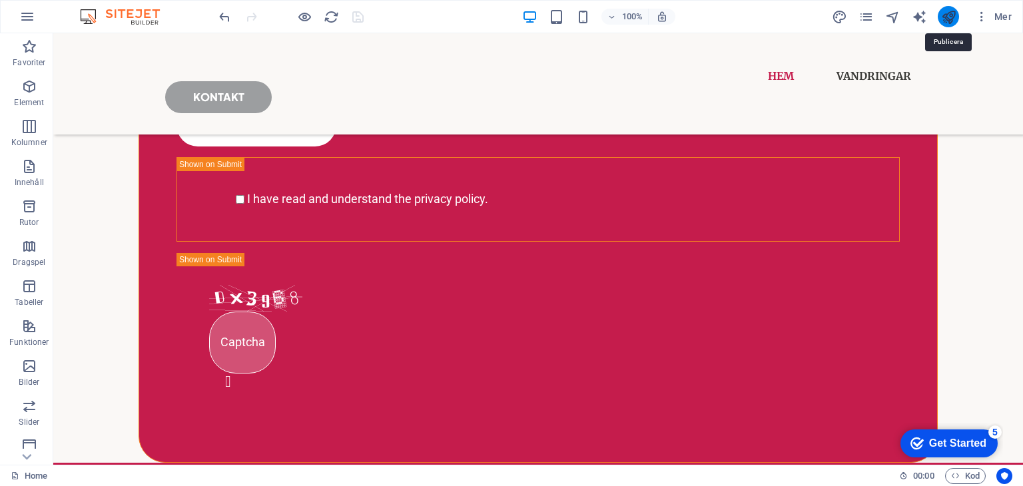
click at [946, 17] on icon "publish" at bounding box center [948, 16] width 15 height 15
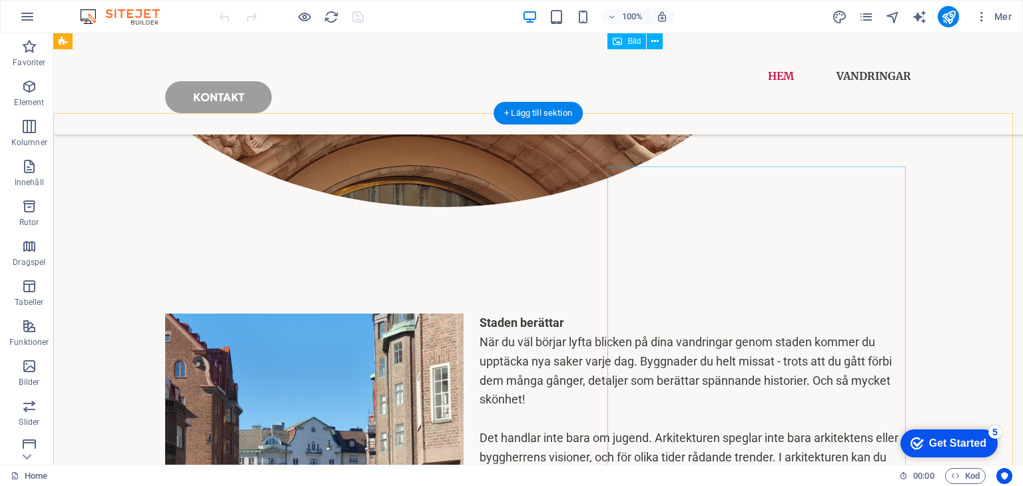
scroll to position [651, 0]
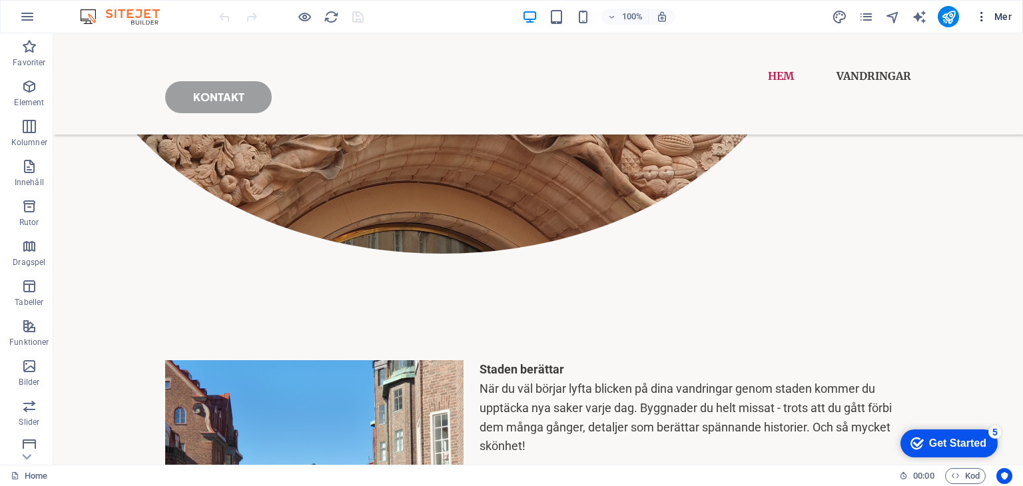
click at [1007, 11] on span "Mer" at bounding box center [993, 16] width 37 height 13
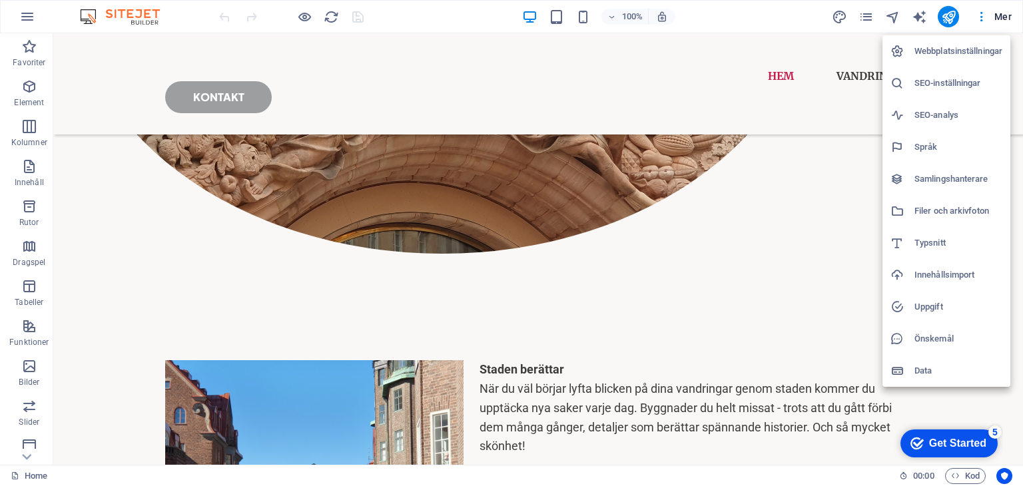
click at [754, 131] on div at bounding box center [511, 243] width 1023 height 486
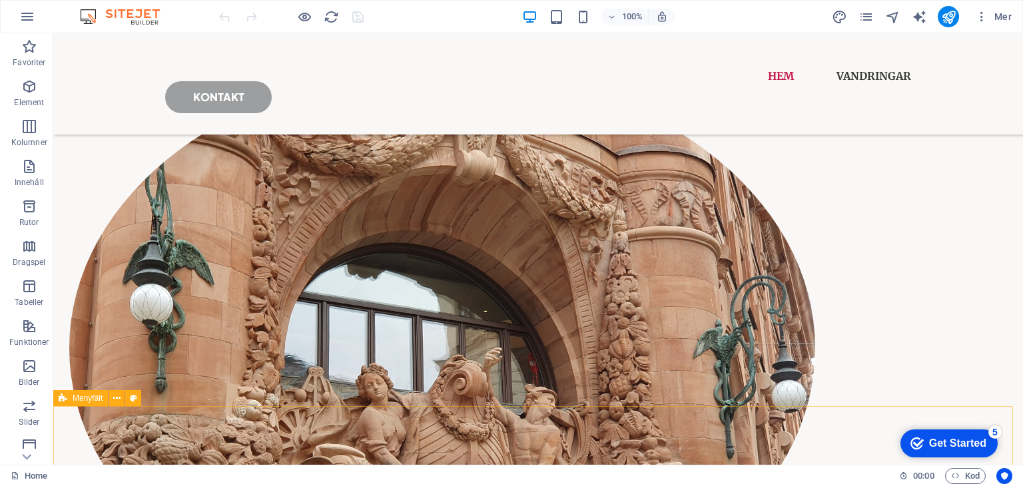
scroll to position [0, 0]
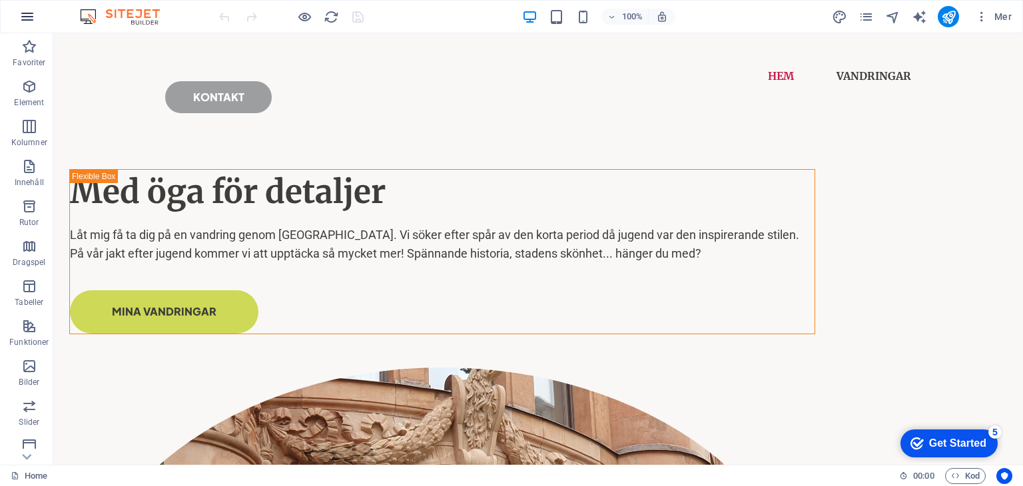
click at [31, 10] on icon "button" at bounding box center [27, 17] width 16 height 16
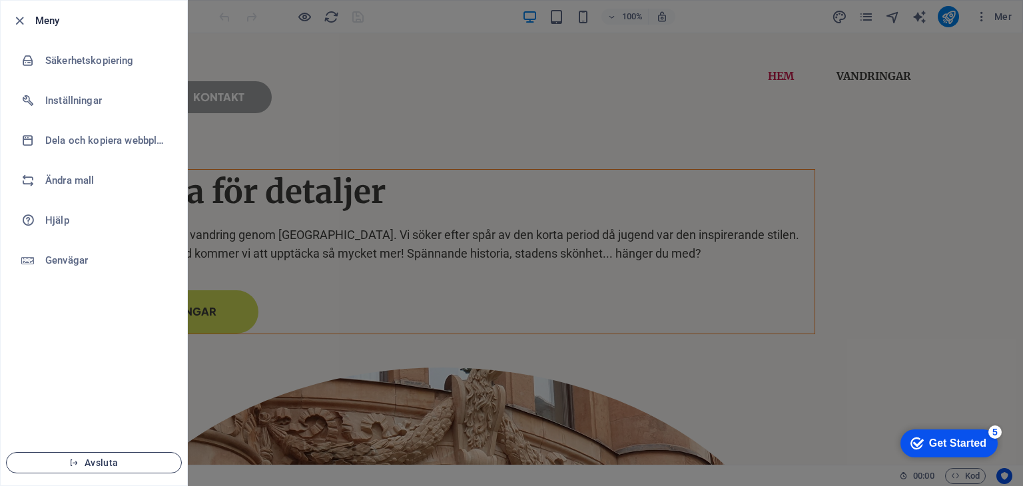
click at [117, 463] on span "Avsluta" at bounding box center [93, 462] width 153 height 11
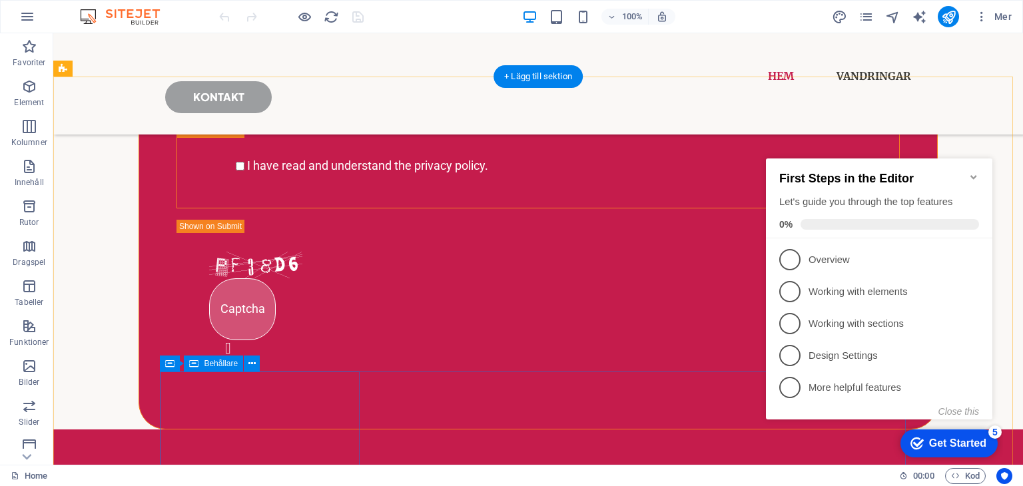
scroll to position [2128, 0]
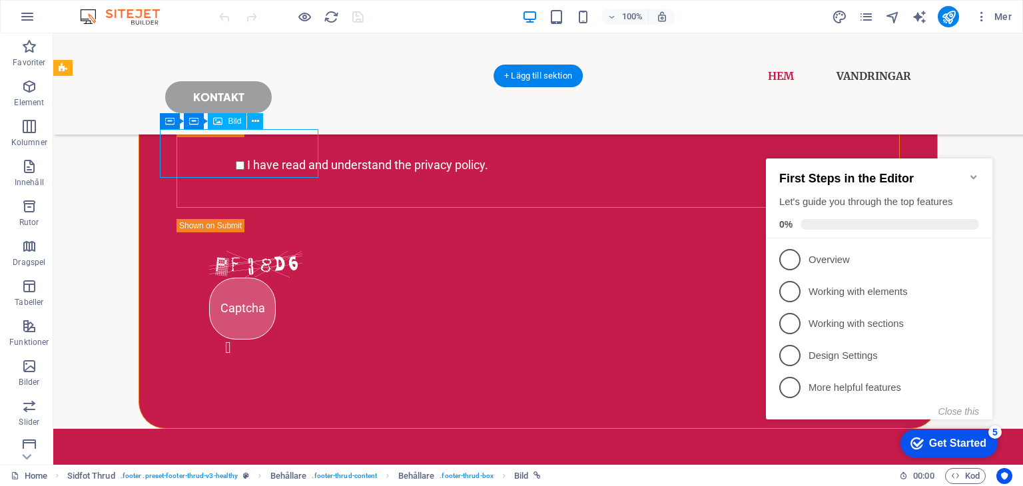
select select "px"
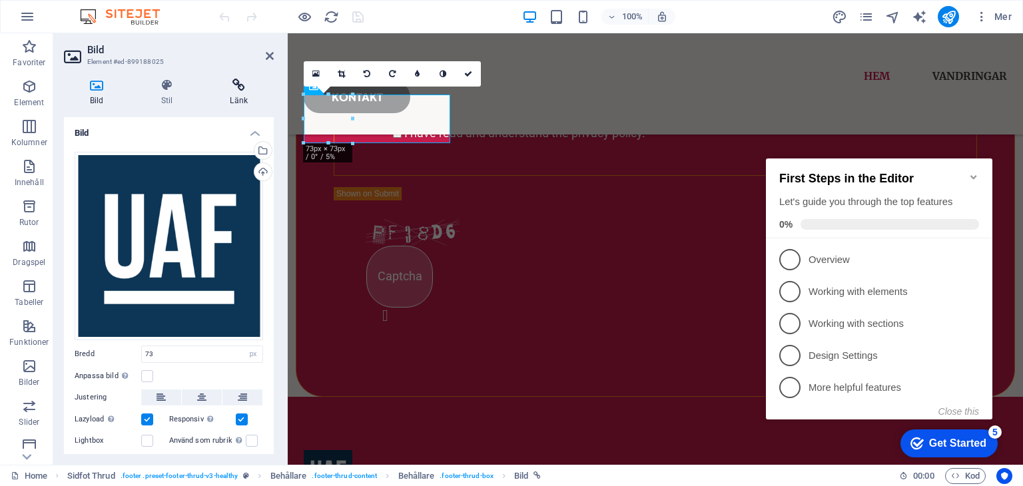
click at [234, 89] on icon at bounding box center [239, 85] width 70 height 13
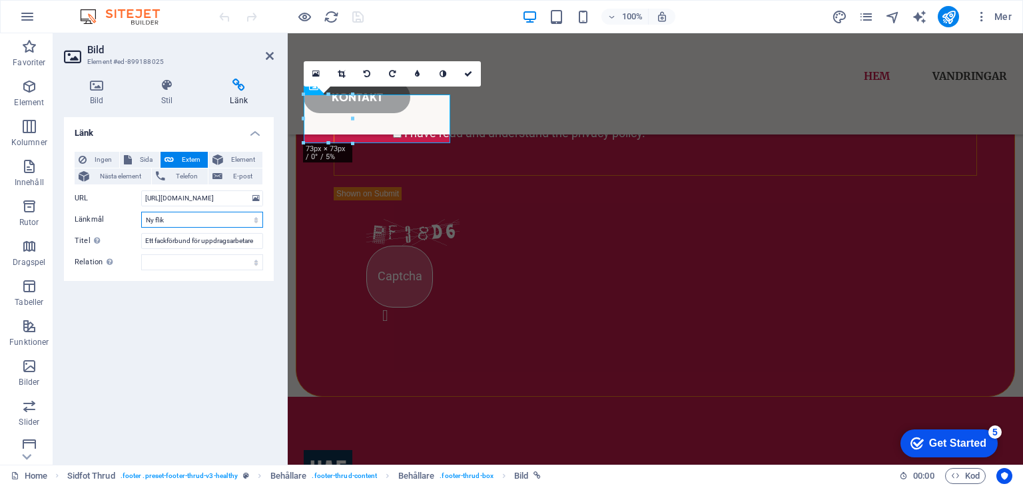
click at [188, 218] on select "Ny flik Samma flik Överlägg" at bounding box center [202, 220] width 122 height 16
click at [212, 216] on select "Ny flik Samma flik Överlägg" at bounding box center [202, 220] width 122 height 16
click at [141, 212] on select "Ny flik Samma flik Överlägg" at bounding box center [202, 220] width 122 height 16
click at [206, 265] on select "alternerad skapad av bokmärke extern hjälp licens nästa nofollow noreferrer noo…" at bounding box center [202, 262] width 122 height 16
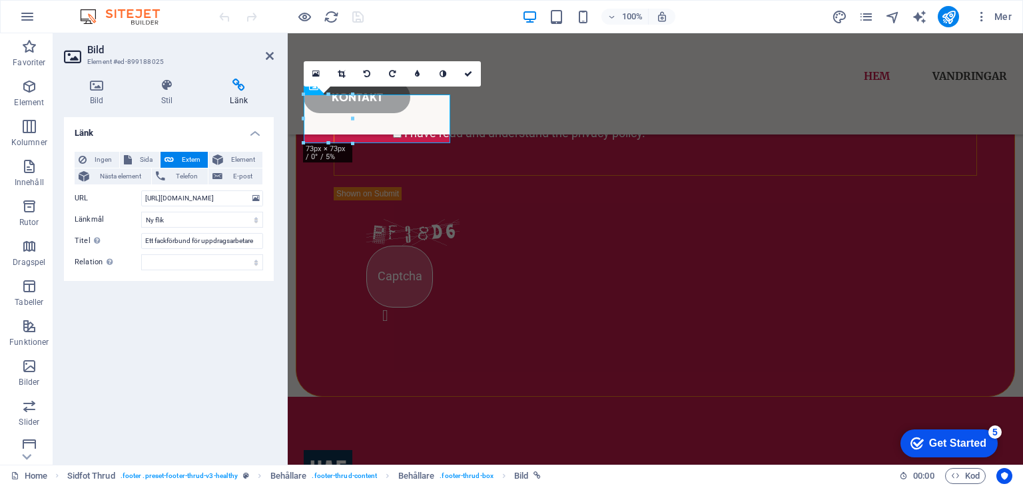
click at [208, 300] on div "Länk Ingen Sida Extern Element Nästa element Telefon E-post Sida Home vandringa…" at bounding box center [169, 285] width 210 height 337
click at [221, 159] on icon at bounding box center [217, 160] width 11 height 16
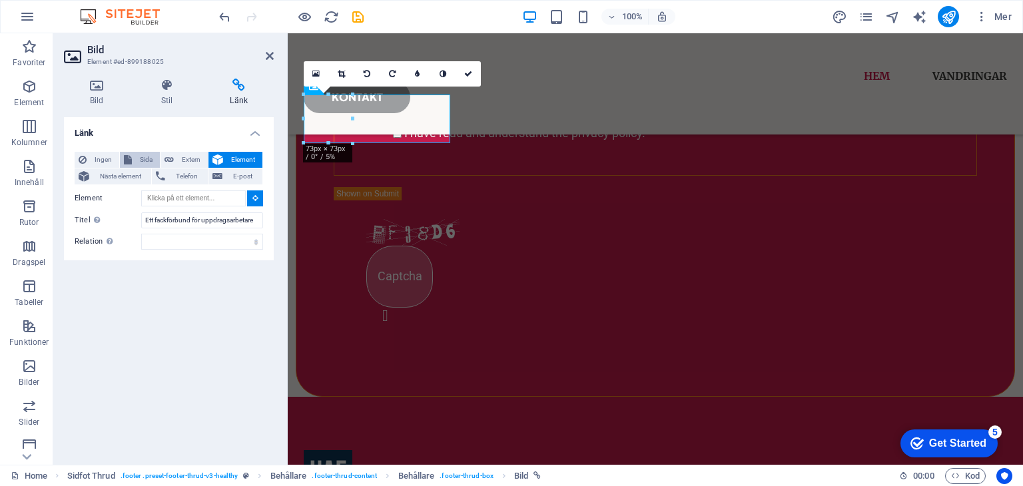
click at [144, 155] on span "Sida" at bounding box center [146, 160] width 20 height 16
select select
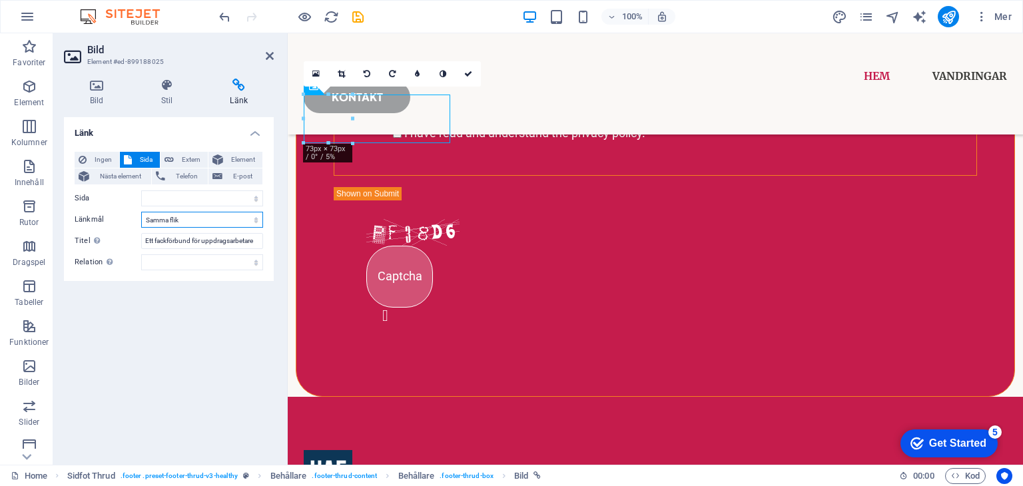
click at [256, 216] on select "Ny flik Samma flik Överlägg" at bounding box center [202, 220] width 122 height 16
click at [185, 160] on span "Extern" at bounding box center [191, 160] width 26 height 16
select select "blank"
click at [85, 216] on label "Länkmål" at bounding box center [108, 220] width 67 height 16
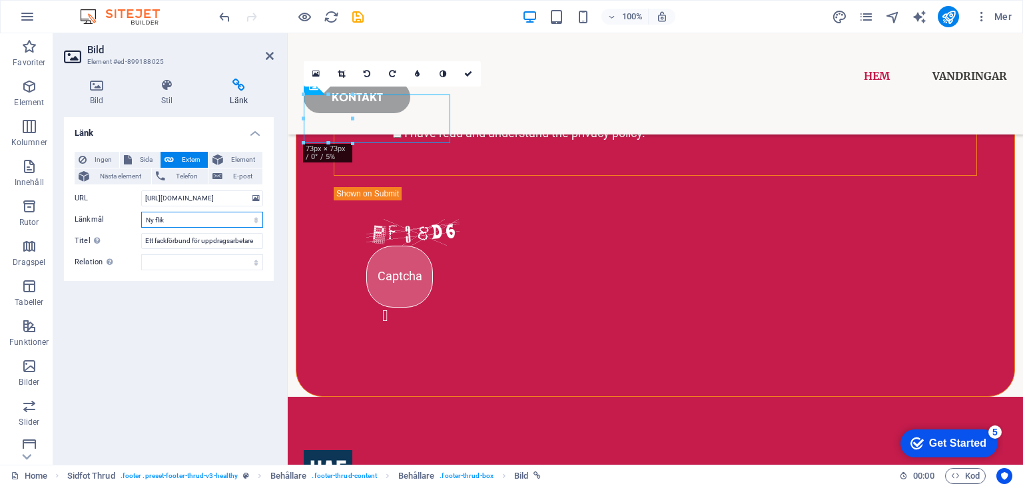
click at [141, 216] on select "Ny flik Samma flik Överlägg" at bounding box center [202, 220] width 122 height 16
click at [85, 216] on label "Länkmål" at bounding box center [108, 220] width 67 height 16
click at [141, 216] on select "Ny flik Samma flik Överlägg" at bounding box center [202, 220] width 122 height 16
click at [202, 220] on select "Ny flik Samma flik Överlägg" at bounding box center [202, 220] width 122 height 16
click at [141, 212] on select "Ny flik Samma flik Överlägg" at bounding box center [202, 220] width 122 height 16
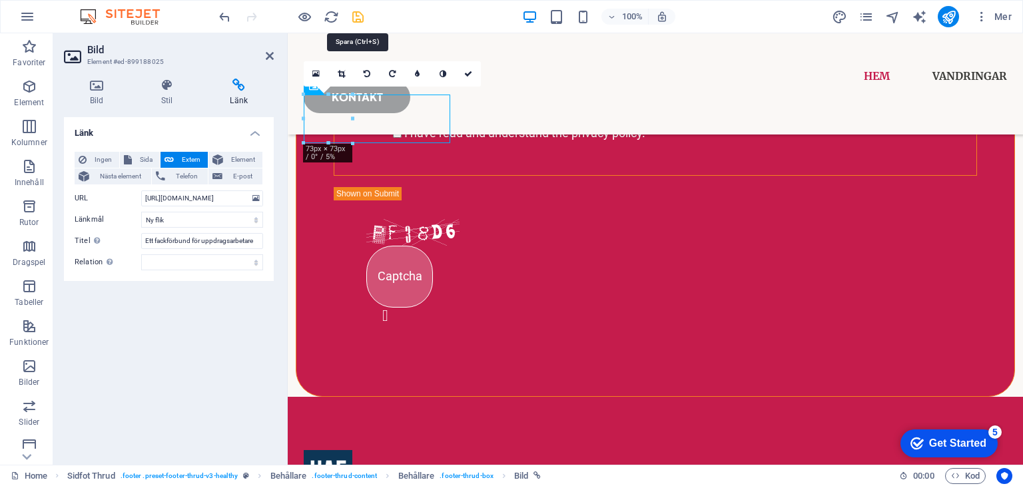
click at [360, 17] on icon "save" at bounding box center [357, 16] width 15 height 15
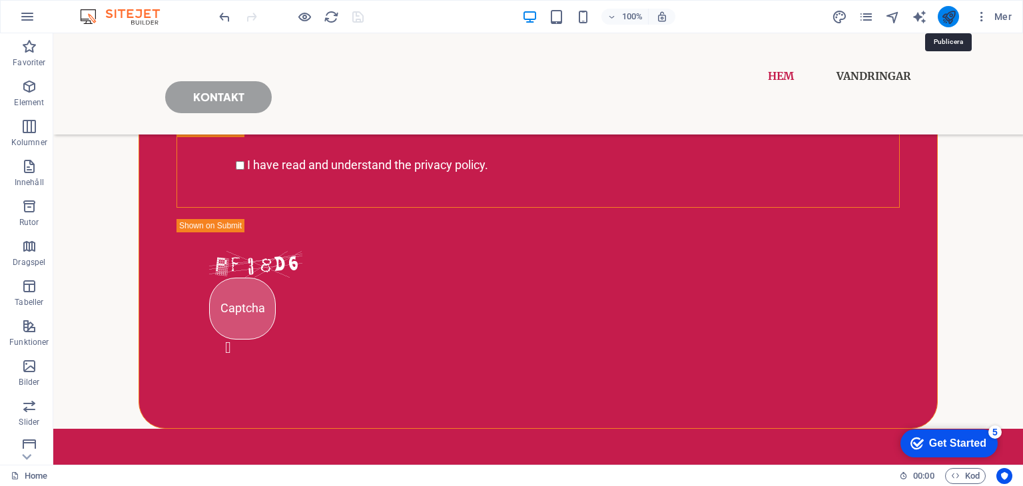
click at [948, 12] on icon "publish" at bounding box center [948, 16] width 15 height 15
